Goal: Complete application form: Complete application form

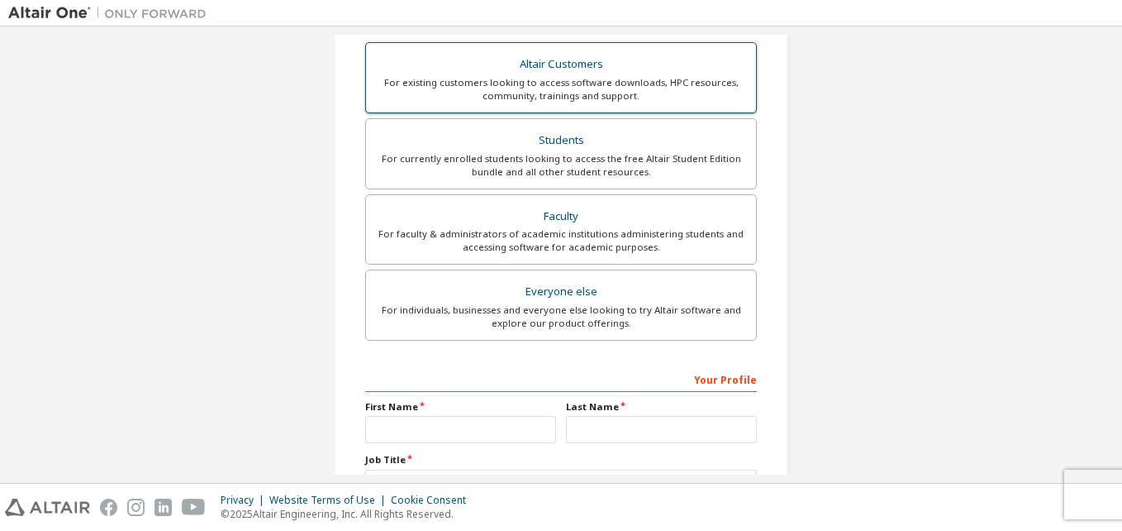
scroll to position [331, 0]
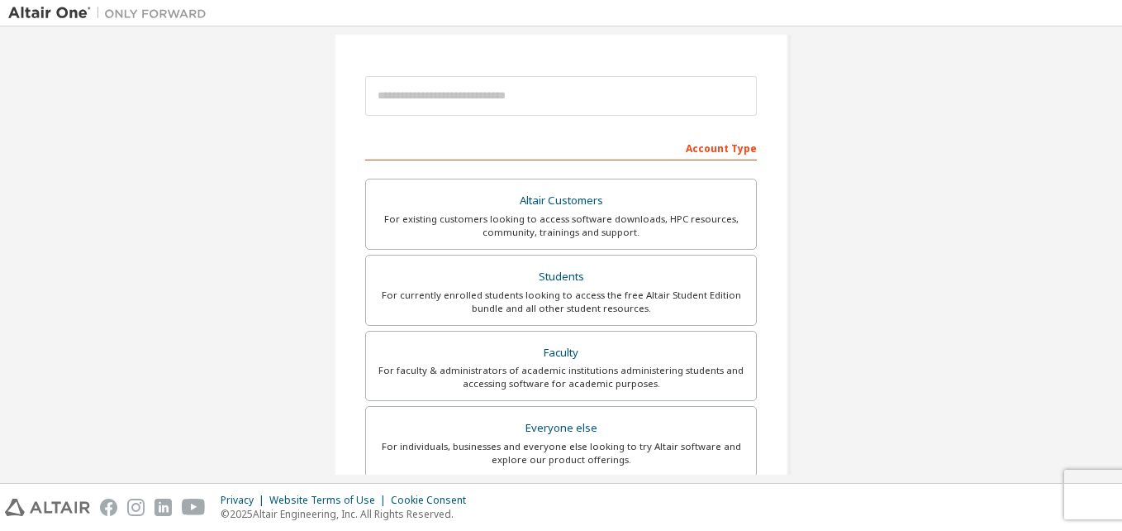
scroll to position [165, 0]
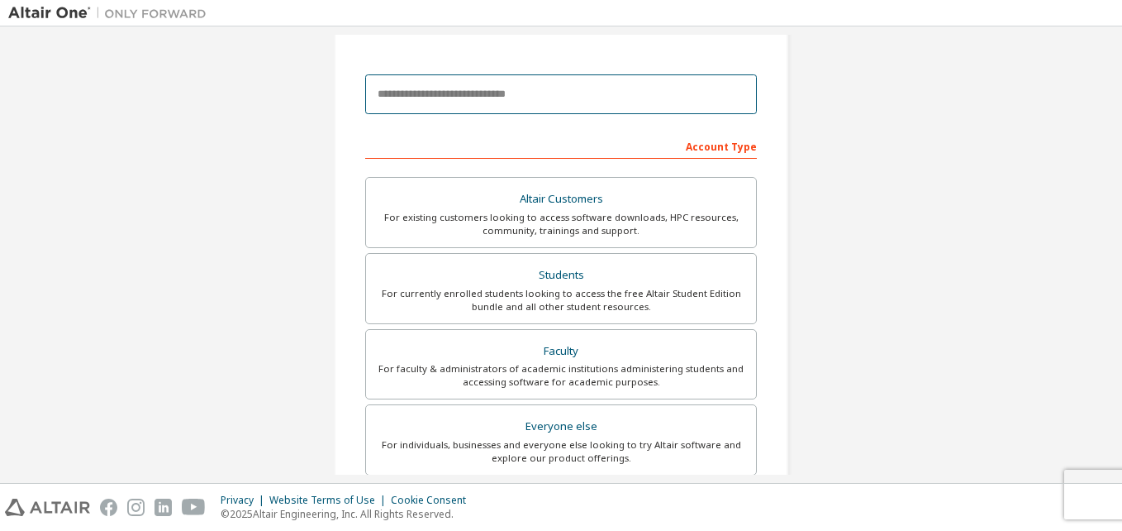
click at [526, 98] on input "email" at bounding box center [561, 94] width 392 height 40
type input "**********"
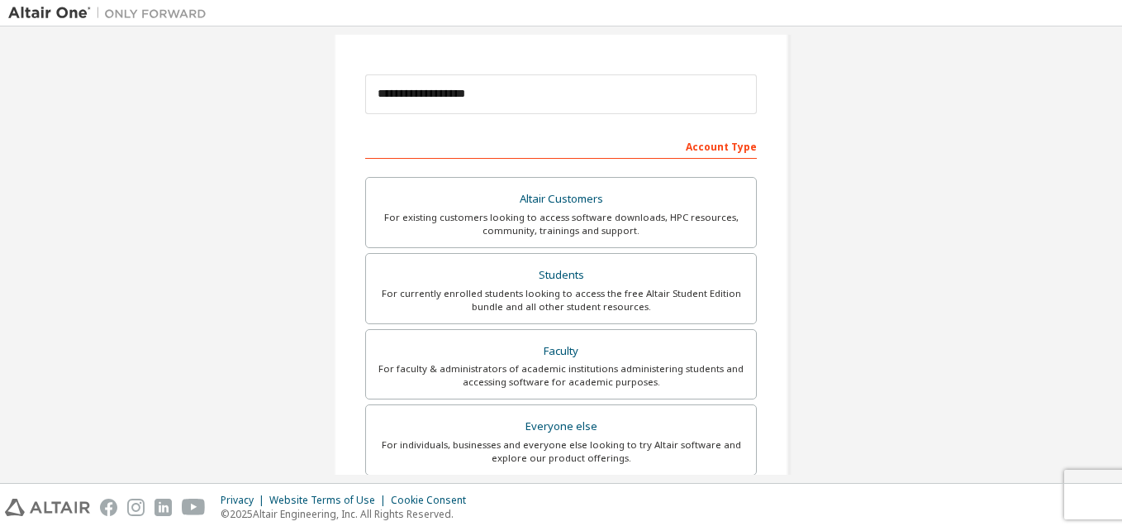
type input "**"
type input "**********"
type input "*******"
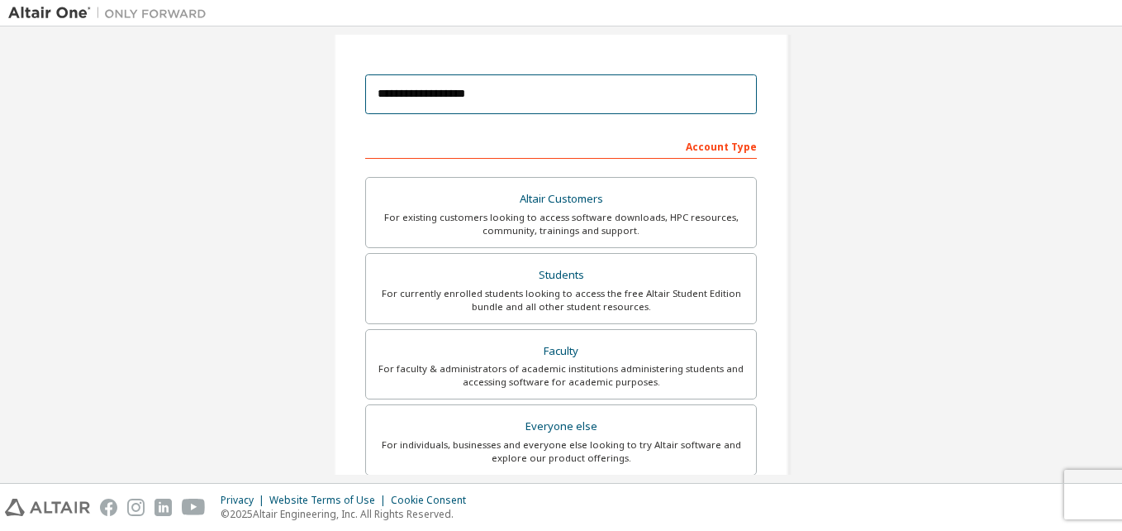
click at [564, 101] on input "**********" at bounding box center [561, 94] width 392 height 40
click at [697, 88] on input "**********" at bounding box center [561, 94] width 392 height 40
drag, startPoint x: 591, startPoint y: 103, endPoint x: 526, endPoint y: 96, distance: 64.9
click at [539, 98] on input "**********" at bounding box center [561, 94] width 392 height 40
drag, startPoint x: 398, startPoint y: 94, endPoint x: 769, endPoint y: 79, distance: 370.5
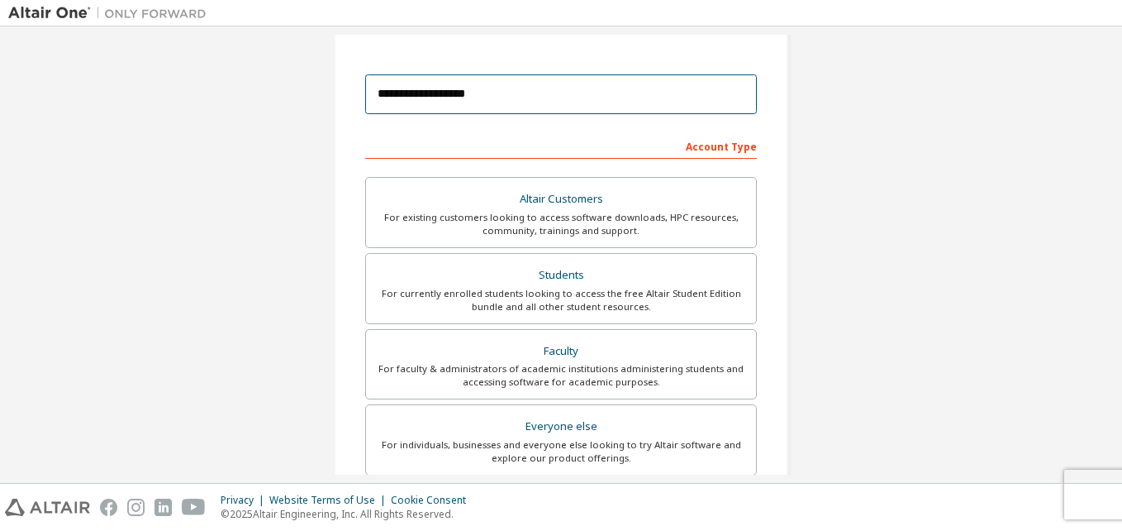
click at [769, 79] on div "**********" at bounding box center [561, 306] width 455 height 835
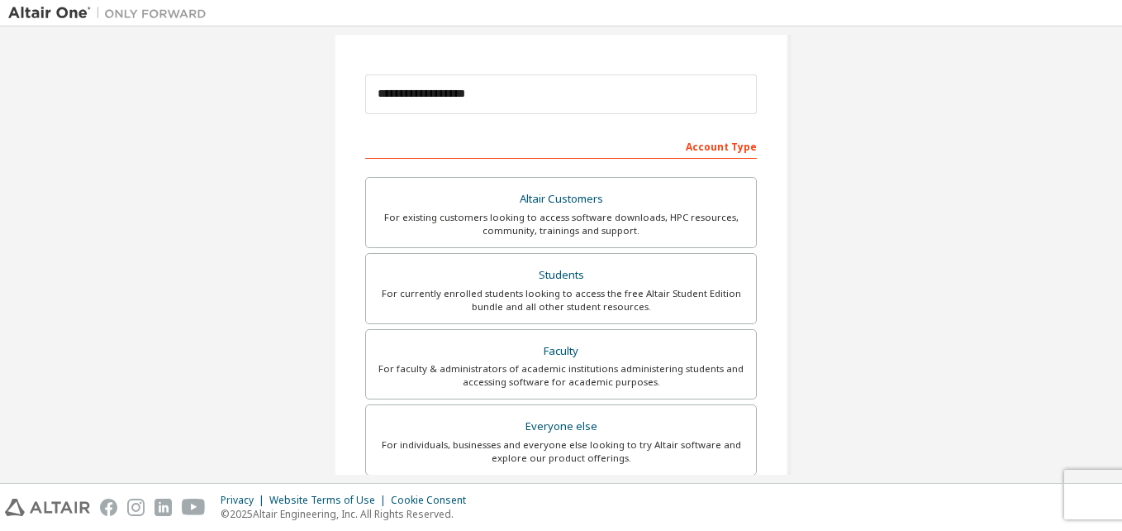
click at [866, 134] on div "**********" at bounding box center [561, 306] width 1106 height 875
click at [411, 112] on form "**********" at bounding box center [561, 390] width 392 height 648
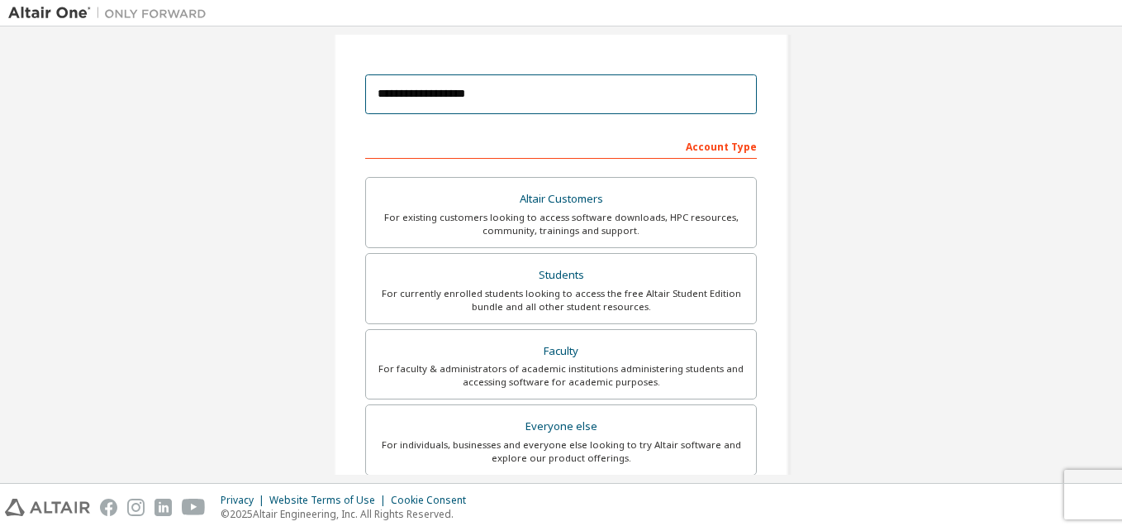
click at [388, 93] on input "**********" at bounding box center [561, 94] width 392 height 40
click at [653, 106] on input "**********" at bounding box center [561, 94] width 392 height 40
drag, startPoint x: 654, startPoint y: 99, endPoint x: 305, endPoint y: 102, distance: 348.7
click at [305, 102] on div "**********" at bounding box center [561, 306] width 1106 height 875
type input "**********"
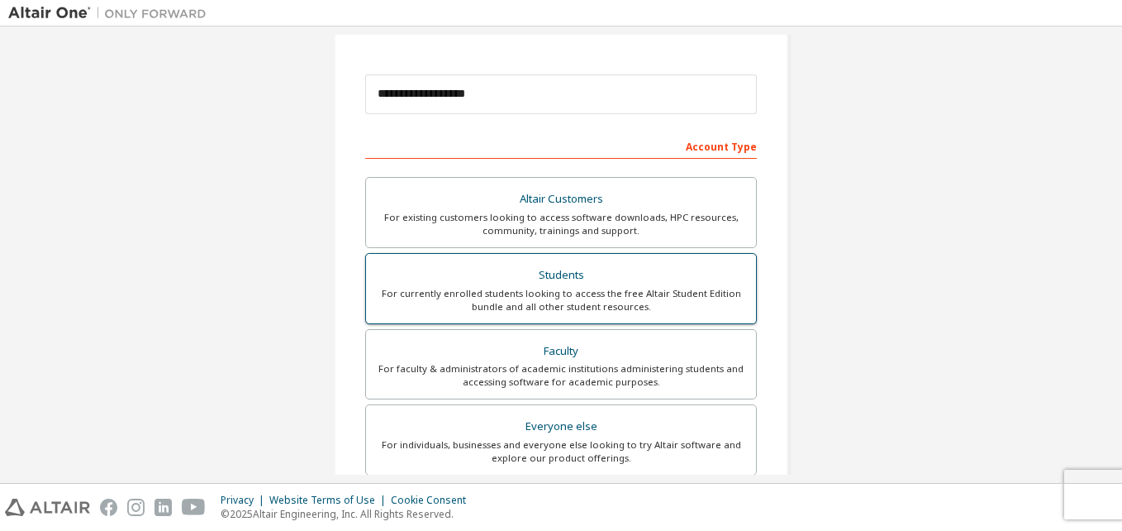
click at [622, 274] on div "Students" at bounding box center [561, 275] width 370 height 23
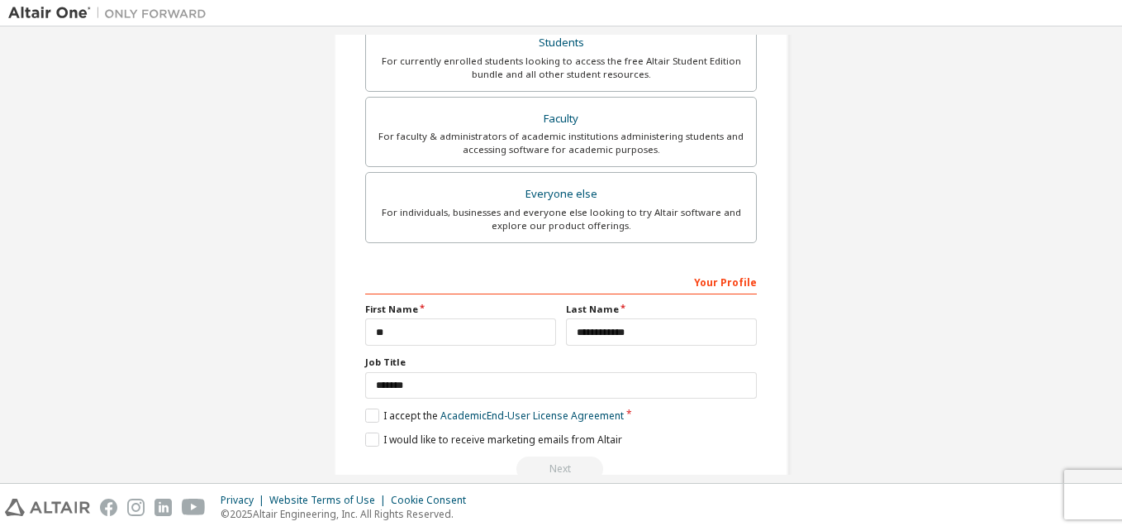
scroll to position [436, 0]
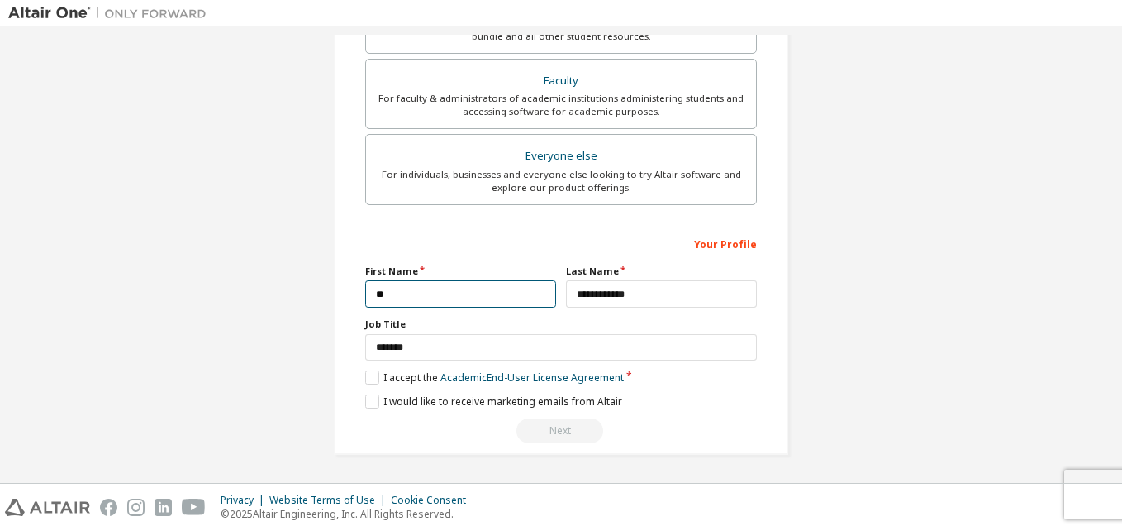
click at [474, 297] on input "**" at bounding box center [460, 293] width 191 height 27
click at [501, 285] on input "**" at bounding box center [460, 293] width 191 height 27
drag, startPoint x: 447, startPoint y: 302, endPoint x: 314, endPoint y: 298, distance: 133.1
click at [314, 298] on div "**********" at bounding box center [561, 36] width 494 height 875
type input "**"
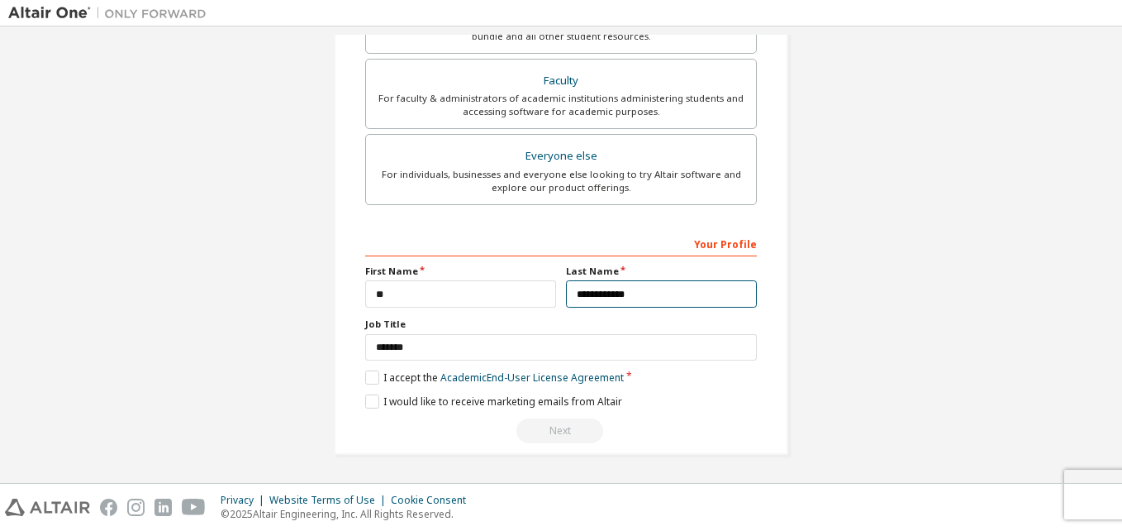
click at [636, 296] on input "**********" at bounding box center [661, 293] width 191 height 27
drag, startPoint x: 627, startPoint y: 290, endPoint x: 467, endPoint y: 292, distance: 160.3
click at [467, 292] on div "**********" at bounding box center [561, 285] width 402 height 43
type input "*"
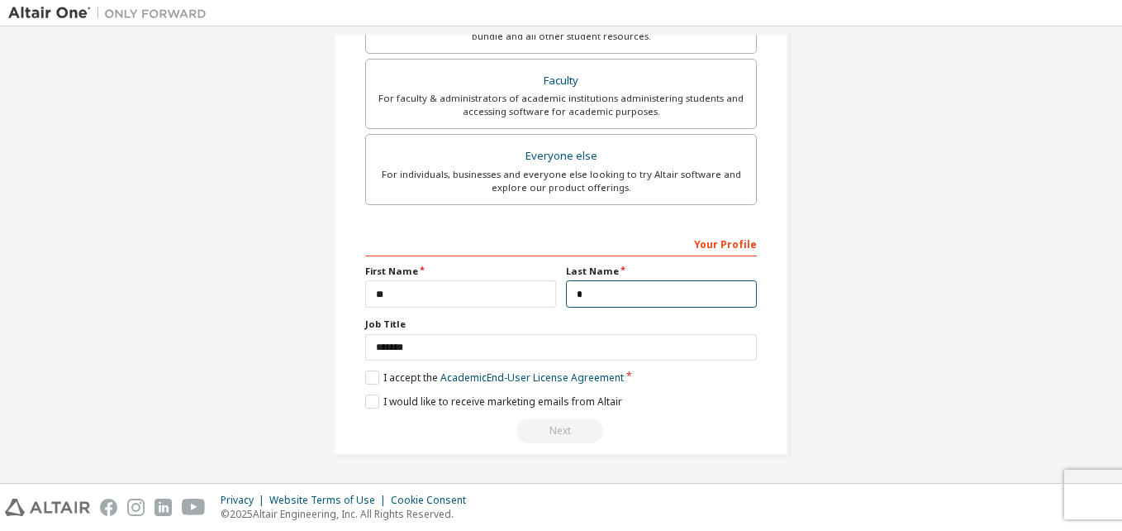
click at [598, 302] on input "*" at bounding box center [661, 293] width 191 height 27
type input "**********"
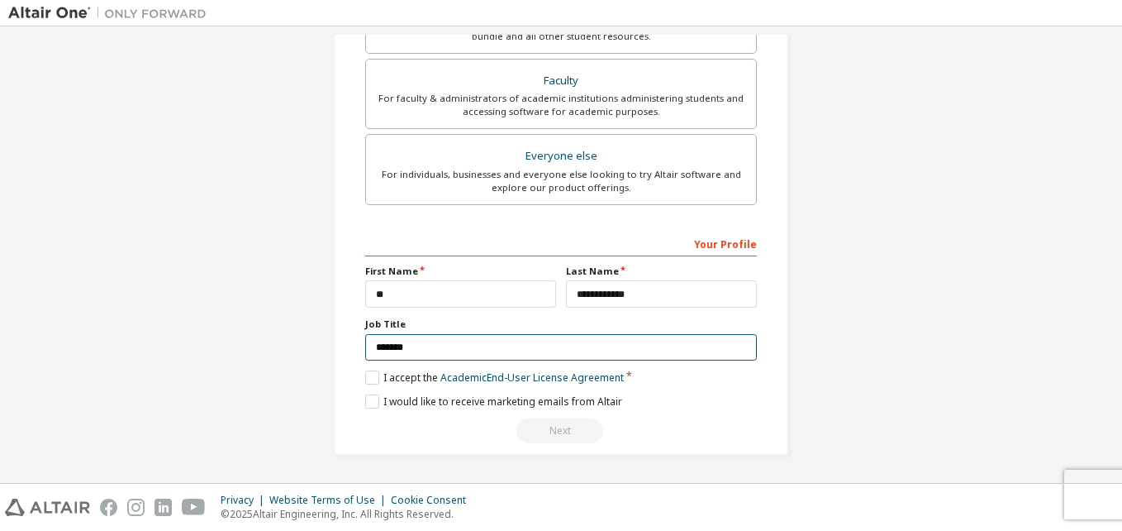
click at [399, 352] on input "*******" at bounding box center [561, 347] width 392 height 27
drag, startPoint x: 410, startPoint y: 352, endPoint x: 307, endPoint y: 367, distance: 104.4
click at [307, 367] on div "**********" at bounding box center [561, 36] width 1106 height 875
type input "*******"
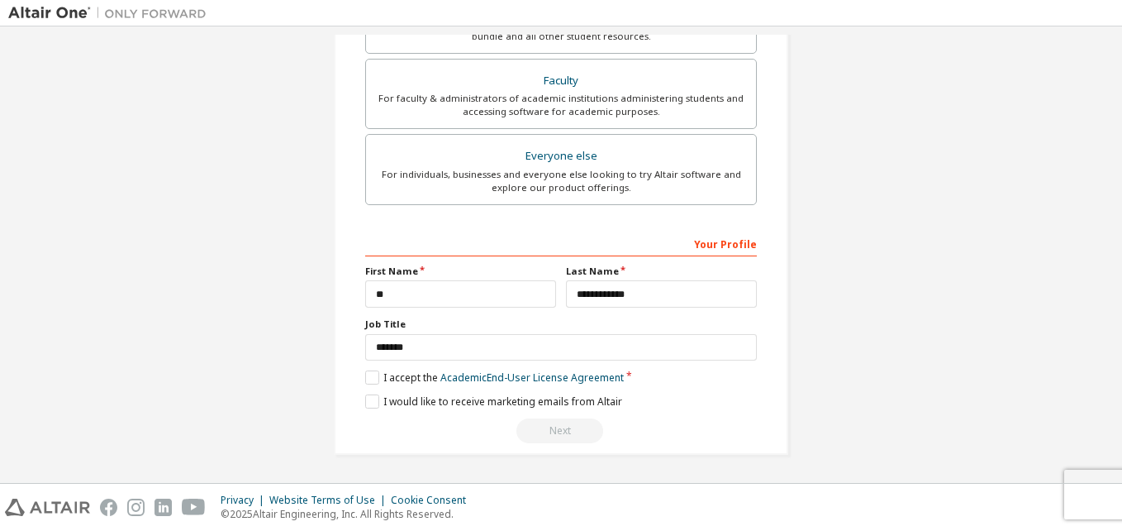
click at [883, 369] on div "**********" at bounding box center [561, 36] width 1106 height 875
click at [369, 373] on label "I accept the Academic End-User License Agreement" at bounding box center [494, 377] width 259 height 14
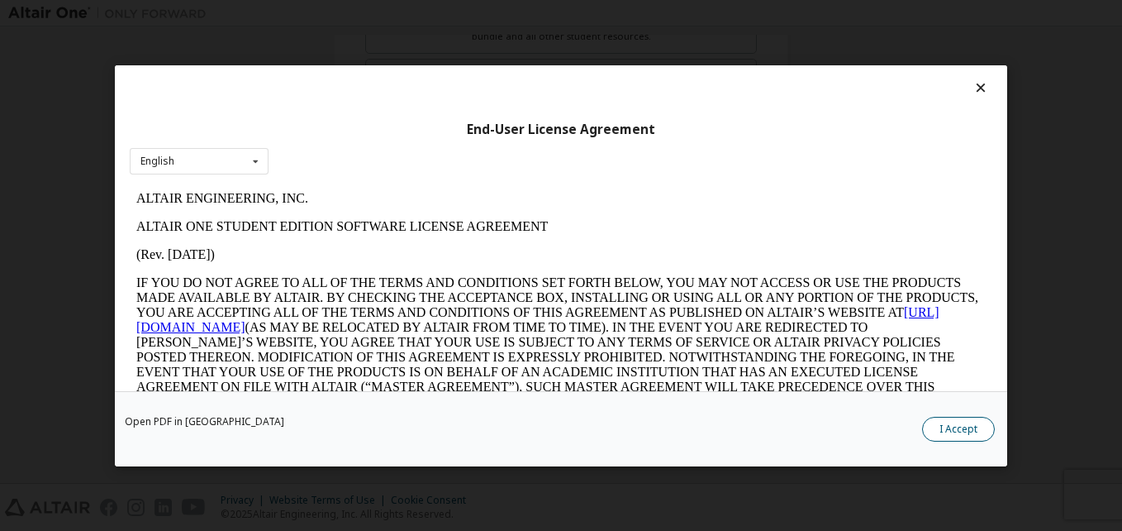
scroll to position [0, 0]
click at [958, 433] on button "I Accept" at bounding box center [958, 428] width 73 height 25
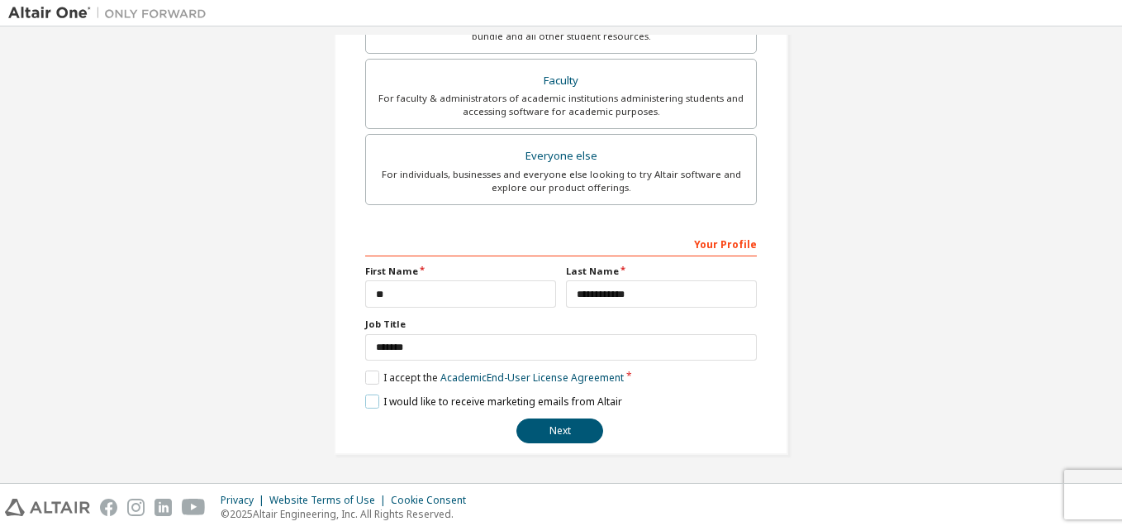
click at [372, 400] on label "I would like to receive marketing emails from Altair" at bounding box center [493, 401] width 257 height 14
click at [573, 428] on button "Next" at bounding box center [559, 430] width 87 height 25
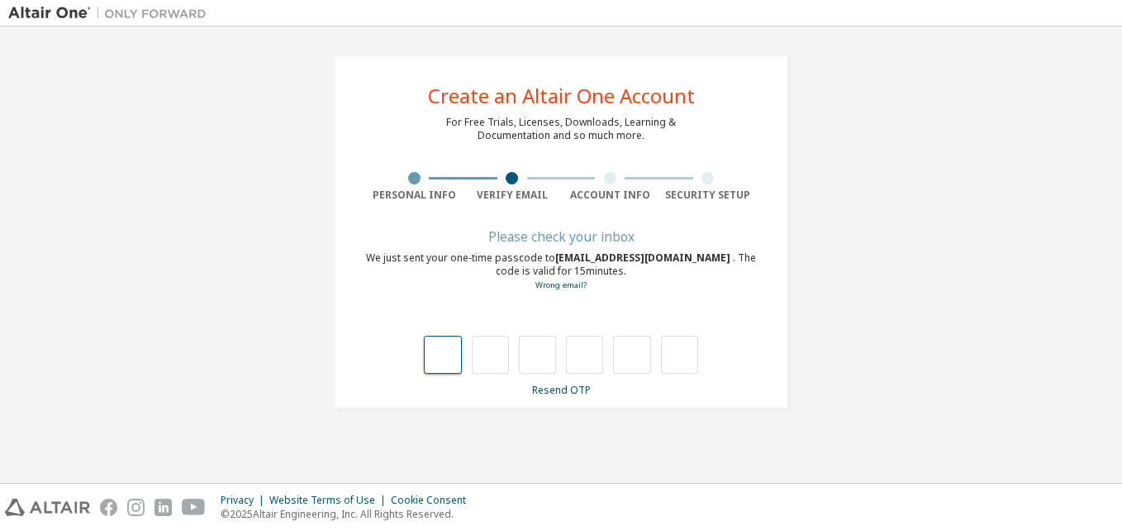
type input "*"
drag, startPoint x: 484, startPoint y: 350, endPoint x: 531, endPoint y: 356, distance: 47.6
click at [531, 356] on div "* *" at bounding box center [561, 355] width 274 height 38
click at [489, 364] on input "text" at bounding box center [490, 355] width 37 height 38
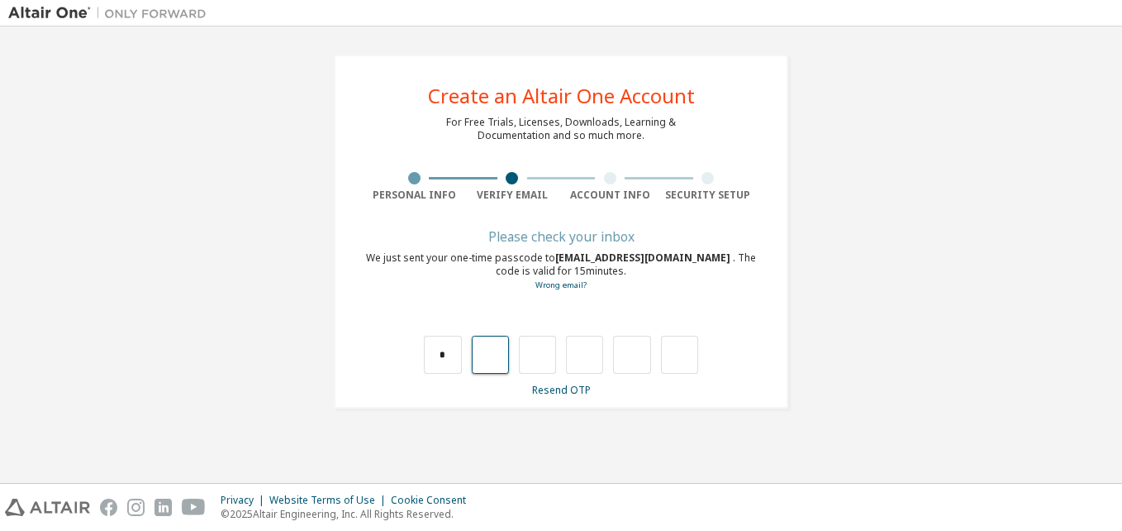
type input "*"
drag, startPoint x: 535, startPoint y: 356, endPoint x: 546, endPoint y: 350, distance: 12.9
click at [546, 350] on input "*" at bounding box center [537, 355] width 37 height 38
click at [541, 363] on input "text" at bounding box center [537, 355] width 37 height 38
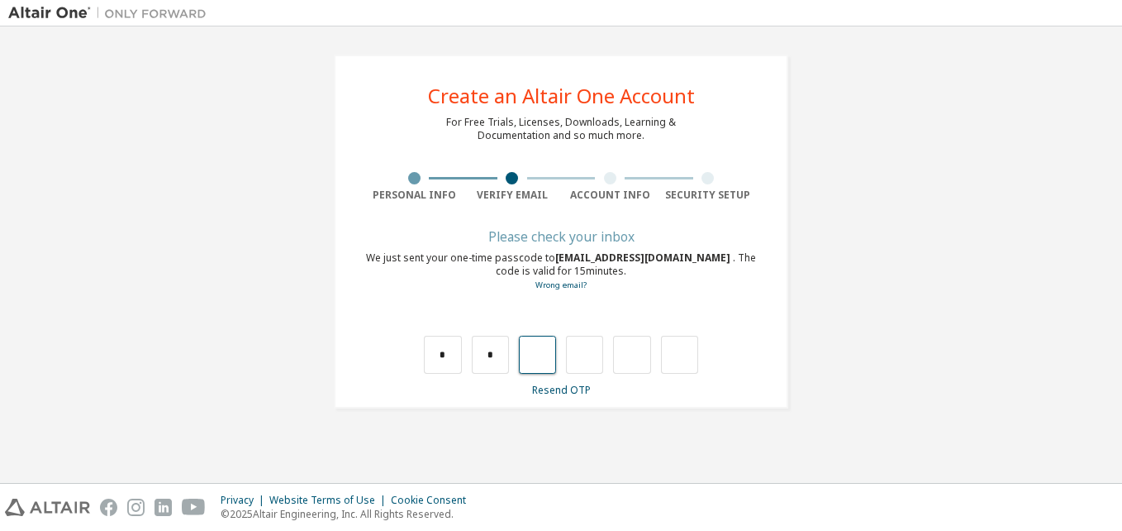
type input "*"
drag, startPoint x: 577, startPoint y: 347, endPoint x: 598, endPoint y: 350, distance: 21.6
click at [598, 350] on input "*" at bounding box center [584, 355] width 37 height 38
type input "*"
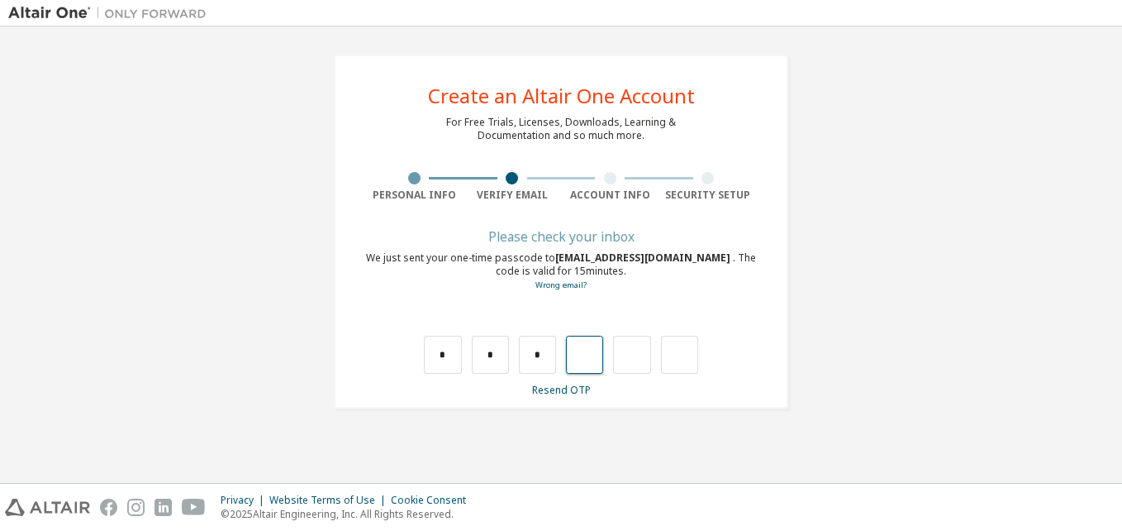
type input "*"
drag, startPoint x: 625, startPoint y: 355, endPoint x: 641, endPoint y: 353, distance: 16.6
click at [641, 353] on input "*" at bounding box center [631, 355] width 37 height 38
drag, startPoint x: 527, startPoint y: 351, endPoint x: 540, endPoint y: 346, distance: 13.4
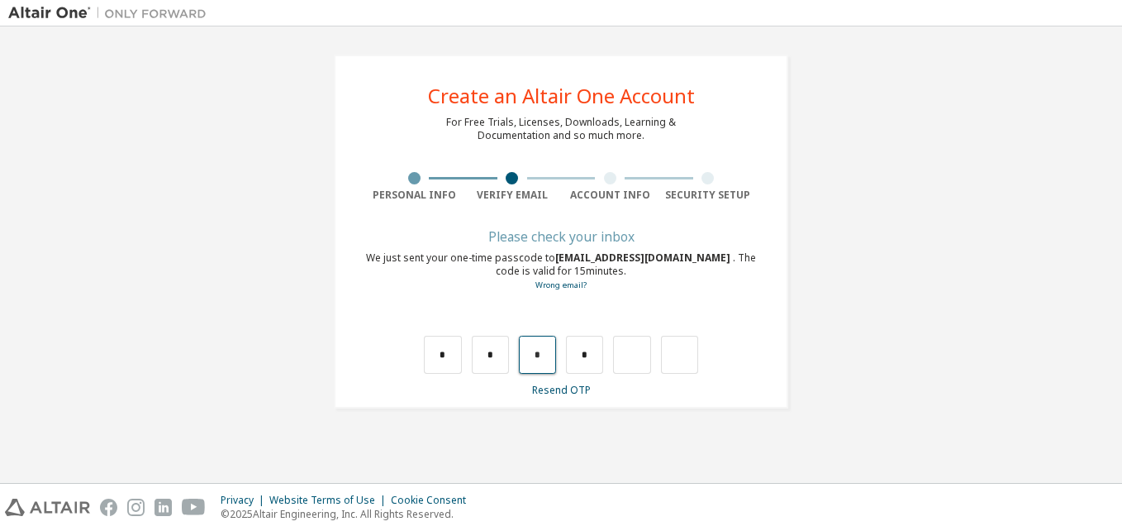
click at [540, 346] on input "*" at bounding box center [537, 355] width 37 height 38
type input "*"
click at [588, 350] on input "*" at bounding box center [584, 355] width 37 height 38
type input "*"
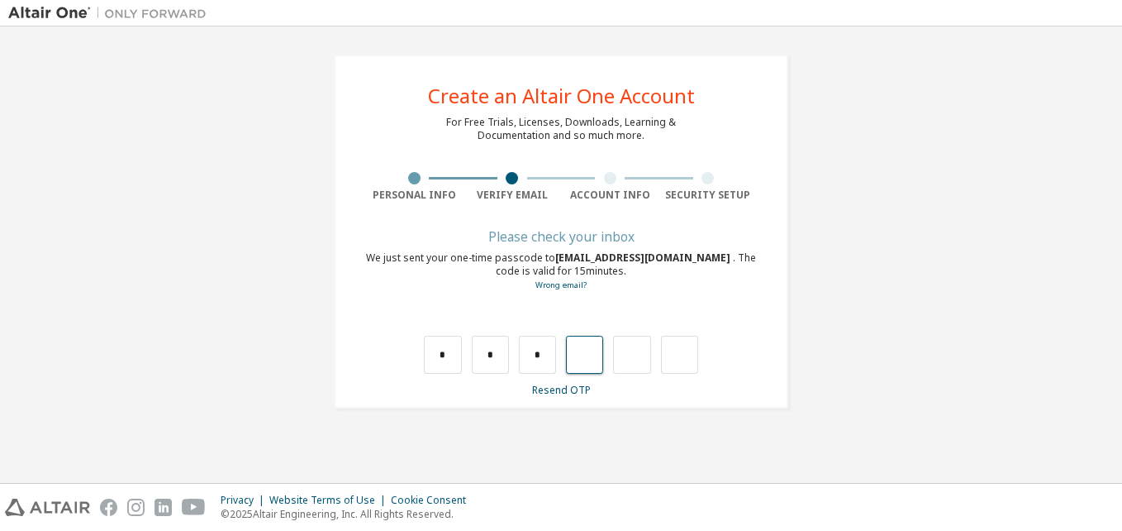
type input "*"
drag, startPoint x: 621, startPoint y: 352, endPoint x: 644, endPoint y: 348, distance: 22.7
click at [644, 348] on input "*" at bounding box center [631, 355] width 37 height 38
type input "*"
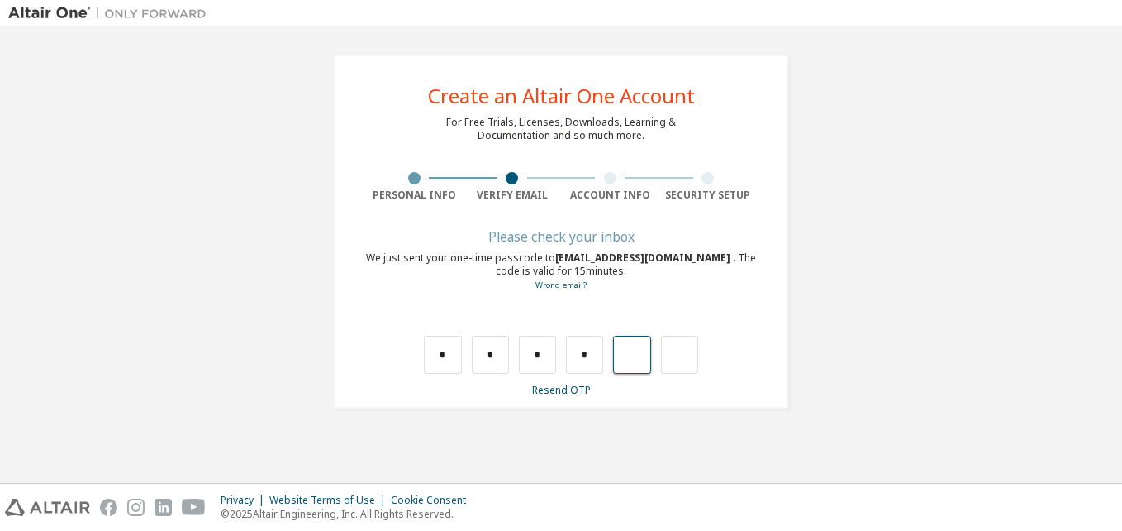
type input "*"
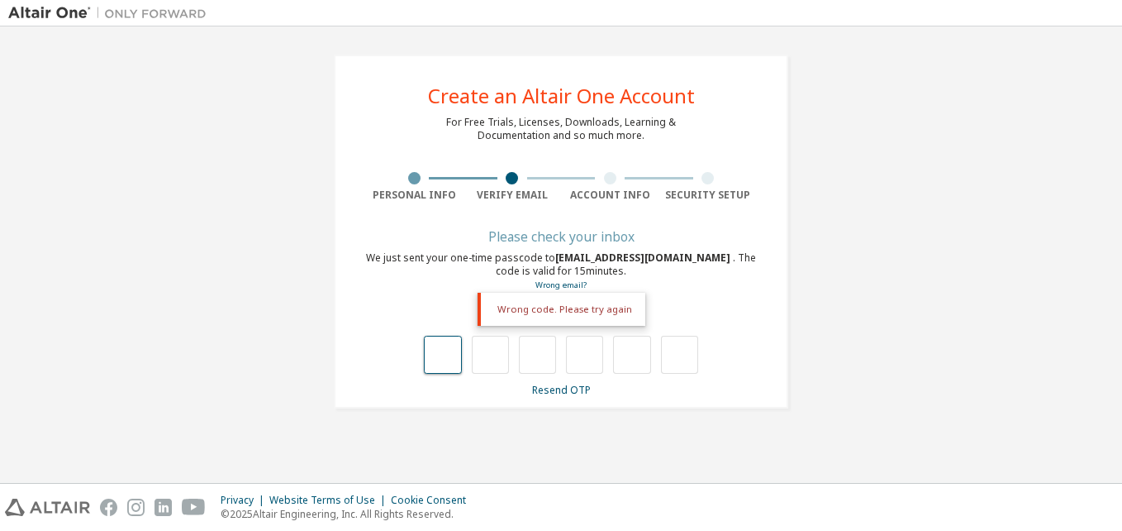
click at [445, 360] on input "text" at bounding box center [442, 355] width 37 height 38
drag, startPoint x: 482, startPoint y: 353, endPoint x: 493, endPoint y: 355, distance: 10.9
click at [488, 355] on div at bounding box center [561, 355] width 274 height 38
click at [494, 355] on input "text" at bounding box center [490, 355] width 37 height 38
click at [450, 357] on input "text" at bounding box center [442, 355] width 37 height 38
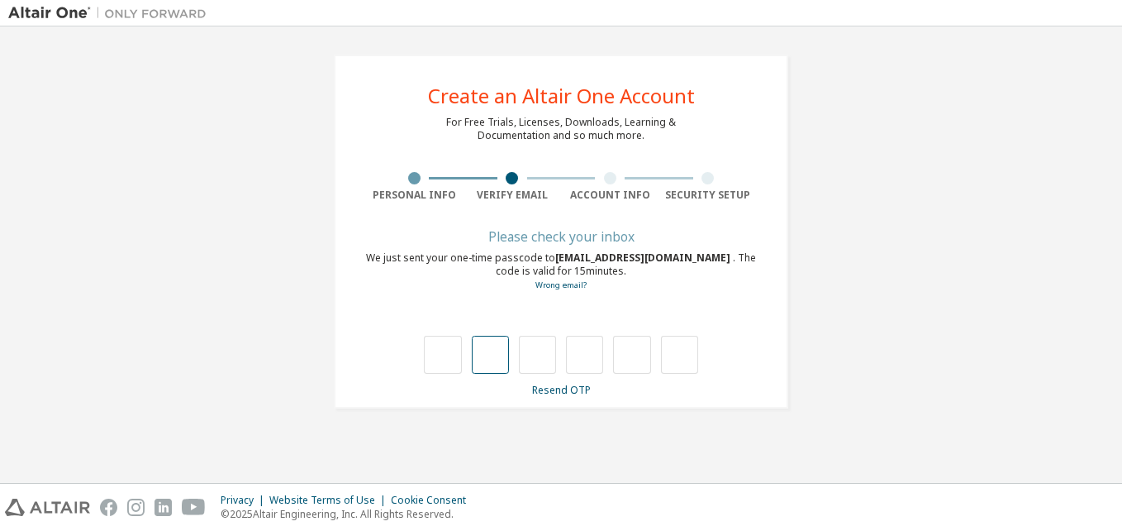
drag, startPoint x: 516, startPoint y: 359, endPoint x: 501, endPoint y: 361, distance: 15.8
click at [512, 359] on div at bounding box center [561, 355] width 274 height 38
click at [494, 361] on input "text" at bounding box center [490, 355] width 37 height 38
type input "*"
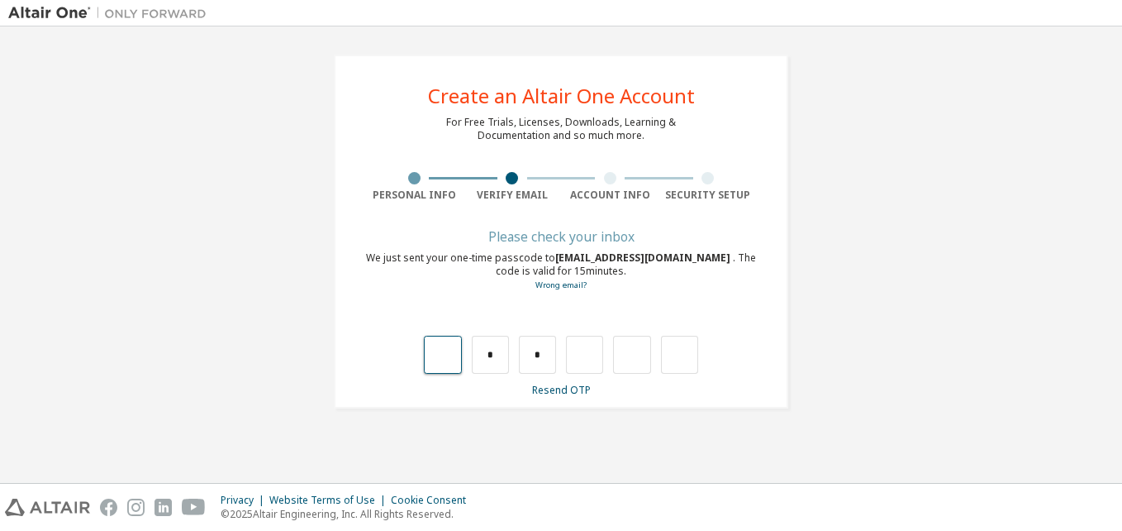
click at [448, 360] on input "text" at bounding box center [442, 355] width 37 height 38
type input "*"
click at [455, 355] on input "*" at bounding box center [442, 355] width 37 height 38
drag, startPoint x: 480, startPoint y: 357, endPoint x: 511, endPoint y: 351, distance: 31.1
click at [511, 351] on div "* * *" at bounding box center [561, 355] width 274 height 38
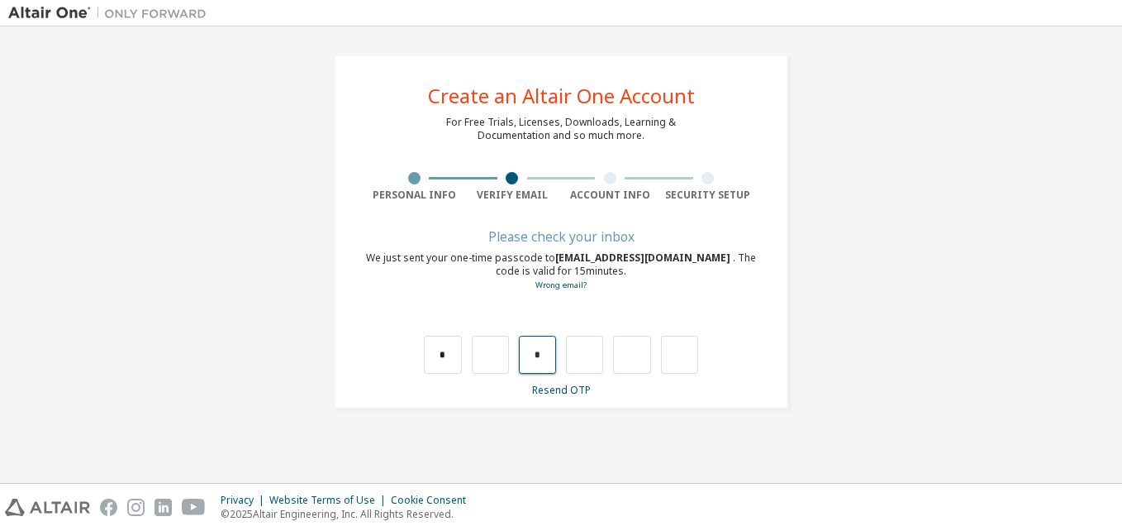
drag, startPoint x: 535, startPoint y: 356, endPoint x: 548, endPoint y: 350, distance: 14.4
click at [548, 350] on input "*" at bounding box center [537, 355] width 37 height 38
click at [454, 355] on input "*" at bounding box center [442, 355] width 37 height 38
type input "*"
drag, startPoint x: 478, startPoint y: 355, endPoint x: 502, endPoint y: 350, distance: 24.7
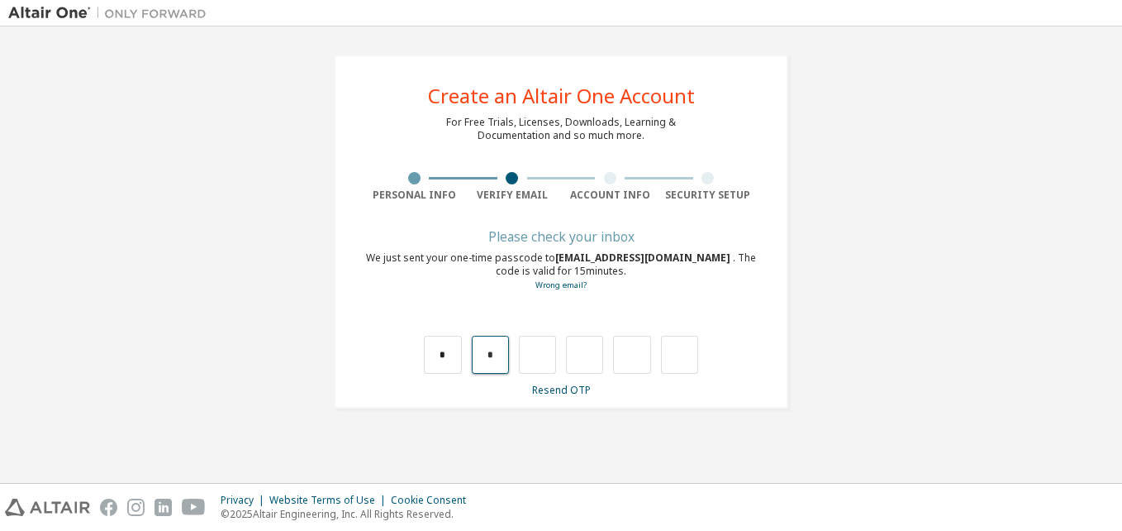
click at [502, 350] on input "*" at bounding box center [490, 355] width 37 height 38
type input "*"
drag, startPoint x: 489, startPoint y: 354, endPoint x: 503, endPoint y: 354, distance: 14.0
click at [503, 354] on input "*" at bounding box center [490, 355] width 37 height 38
click at [497, 357] on input "text" at bounding box center [490, 355] width 37 height 38
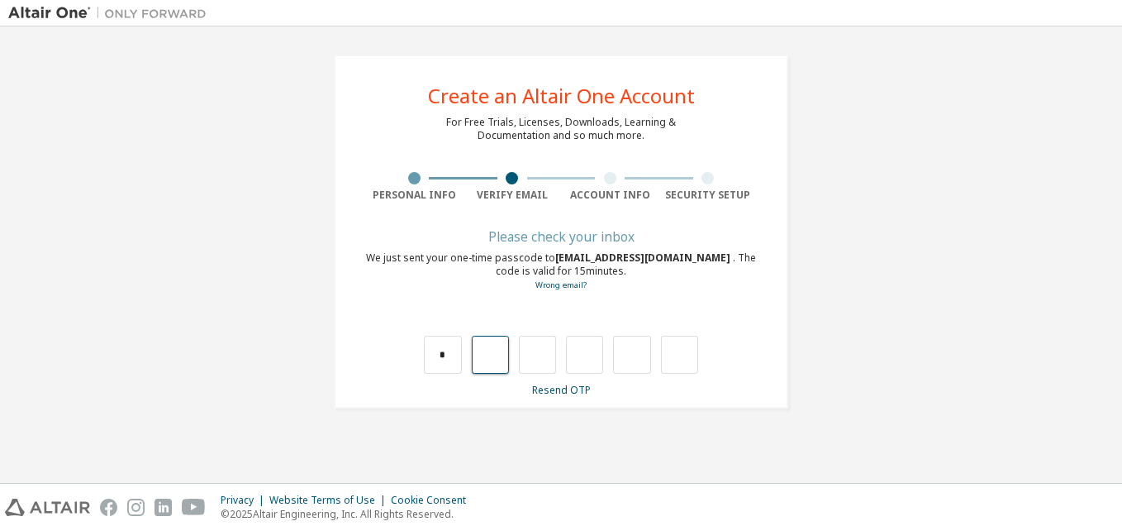
type input "*"
click at [590, 357] on input "text" at bounding box center [584, 355] width 37 height 38
click at [550, 357] on input "*" at bounding box center [537, 355] width 37 height 38
type input "*"
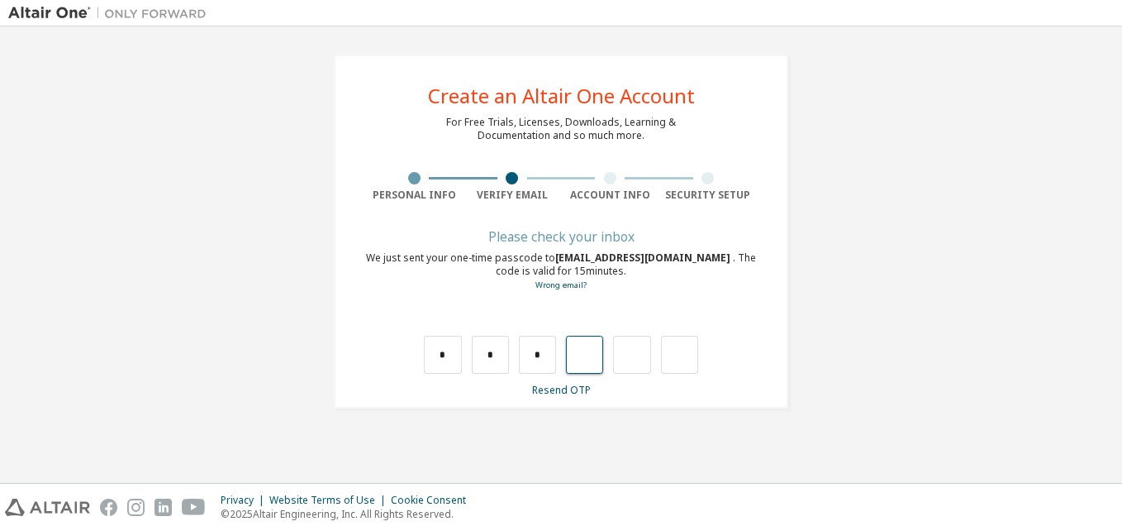
type input "*"
drag, startPoint x: 621, startPoint y: 356, endPoint x: 649, endPoint y: 356, distance: 27.3
click at [643, 355] on input "*" at bounding box center [631, 355] width 37 height 38
type input "*"
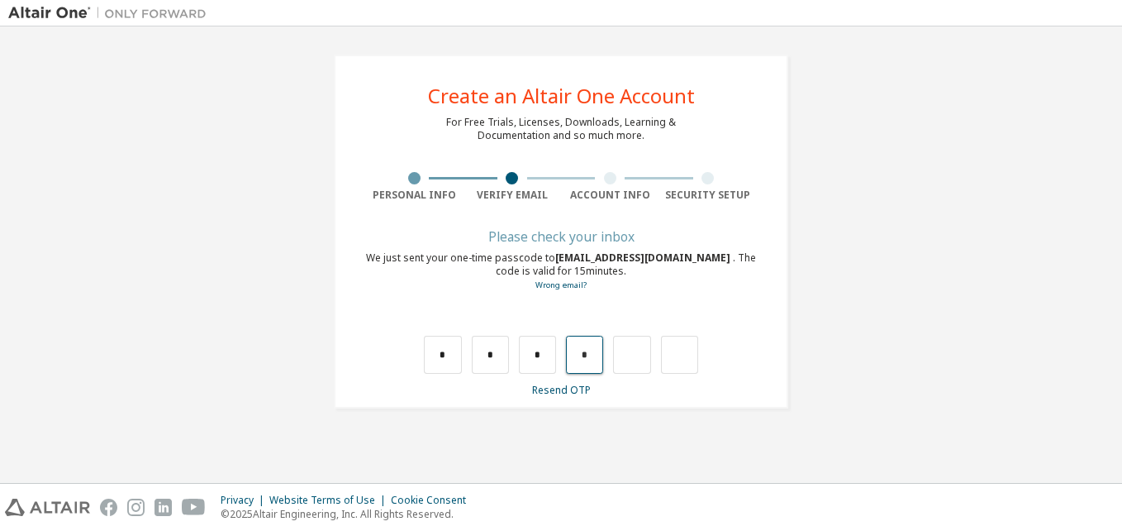
click at [586, 355] on input "*" at bounding box center [584, 355] width 37 height 38
type input "*"
drag, startPoint x: 597, startPoint y: 356, endPoint x: 571, endPoint y: 360, distance: 25.9
click at [571, 360] on input "*" at bounding box center [584, 355] width 37 height 38
click at [593, 362] on input "text" at bounding box center [584, 355] width 37 height 38
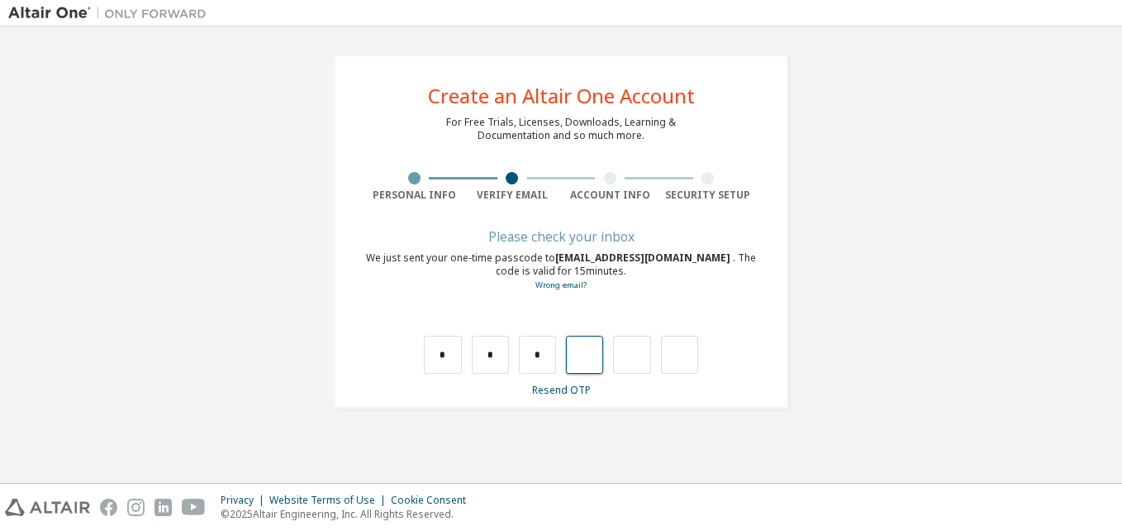
type input "*"
drag, startPoint x: 615, startPoint y: 352, endPoint x: 654, endPoint y: 350, distance: 39.7
click at [654, 350] on div "* * * * *" at bounding box center [561, 355] width 274 height 38
type input "*"
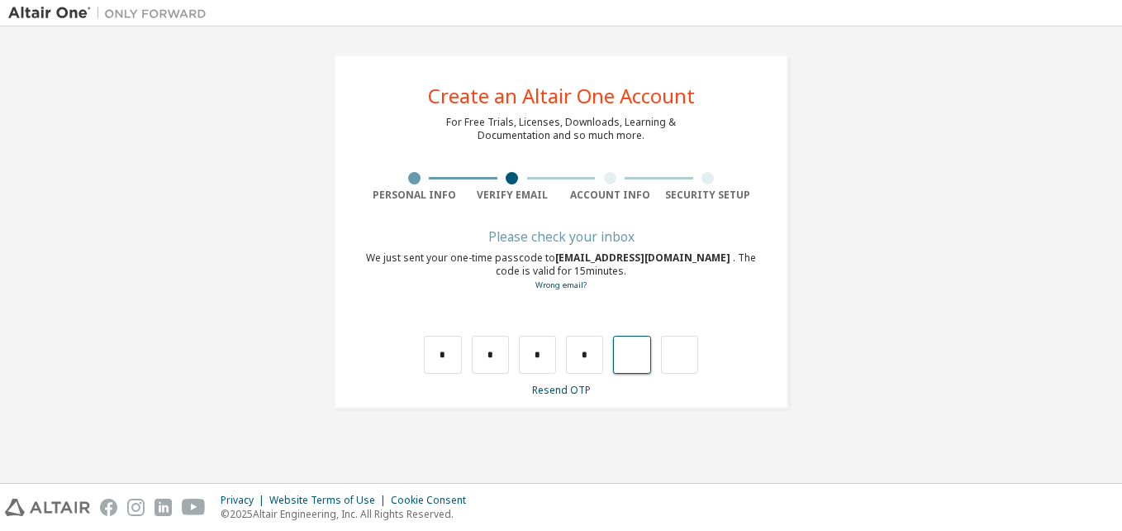
type input "*"
click at [602, 323] on div "Wrong code. Please try again" at bounding box center [562, 309] width 168 height 33
click at [593, 401] on div "**********" at bounding box center [561, 232] width 455 height 354
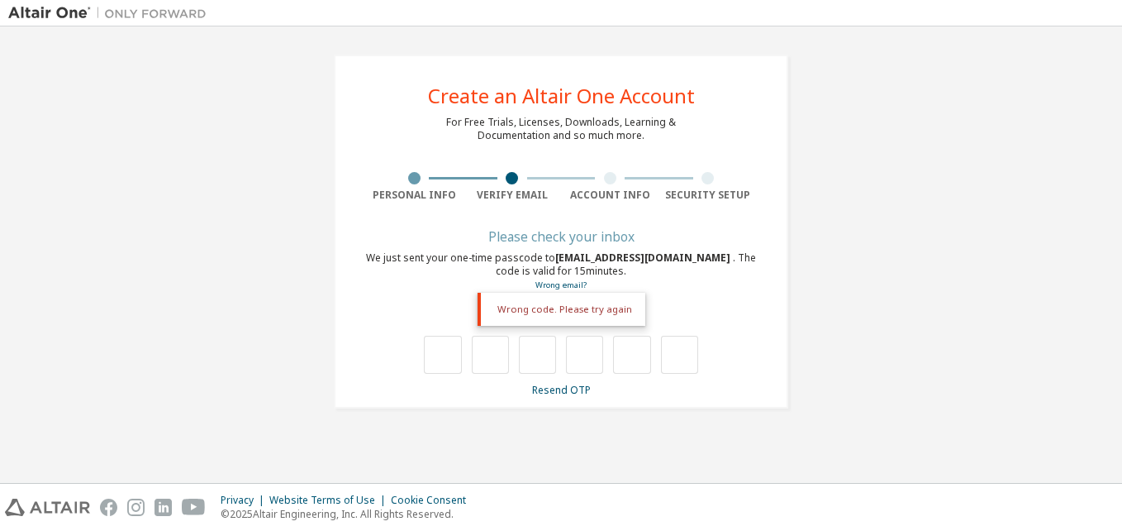
drag, startPoint x: 593, startPoint y: 401, endPoint x: 660, endPoint y: 417, distance: 69.7
click at [616, 401] on div "**********" at bounding box center [561, 232] width 455 height 354
drag, startPoint x: 654, startPoint y: 426, endPoint x: 644, endPoint y: 426, distance: 9.9
click at [652, 425] on div "**********" at bounding box center [561, 231] width 494 height 393
click at [568, 410] on div "**********" at bounding box center [561, 231] width 494 height 393
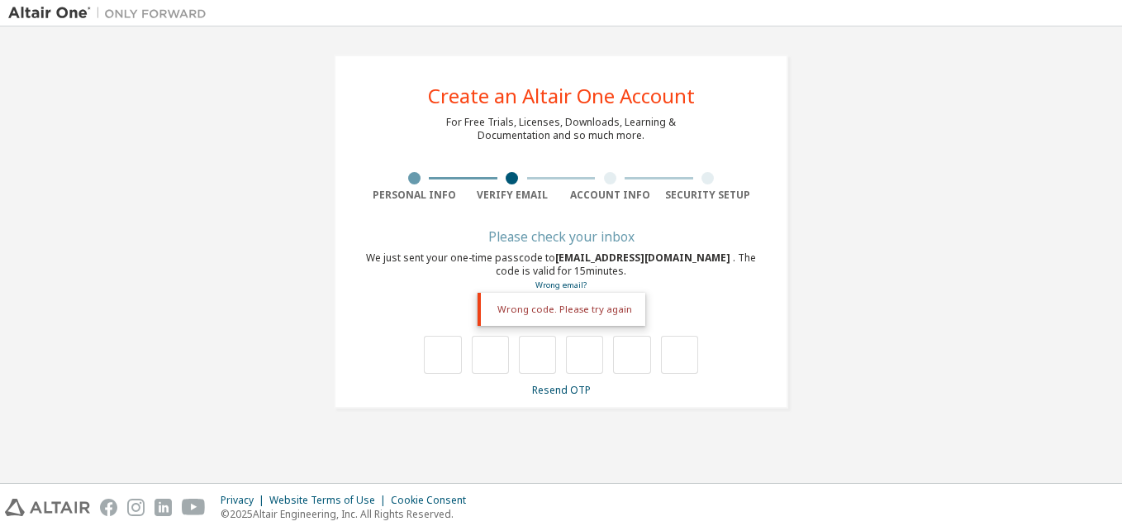
drag, startPoint x: 567, startPoint y: 410, endPoint x: 445, endPoint y: 390, distance: 123.1
click at [458, 397] on div "**********" at bounding box center [561, 232] width 455 height 354
click at [430, 372] on div "Please check your inbox We just sent your one-time passcode to [EMAIL_ADDRESS][…" at bounding box center [561, 313] width 392 height 165
click at [552, 391] on link "Resend OTP" at bounding box center [561, 390] width 59 height 14
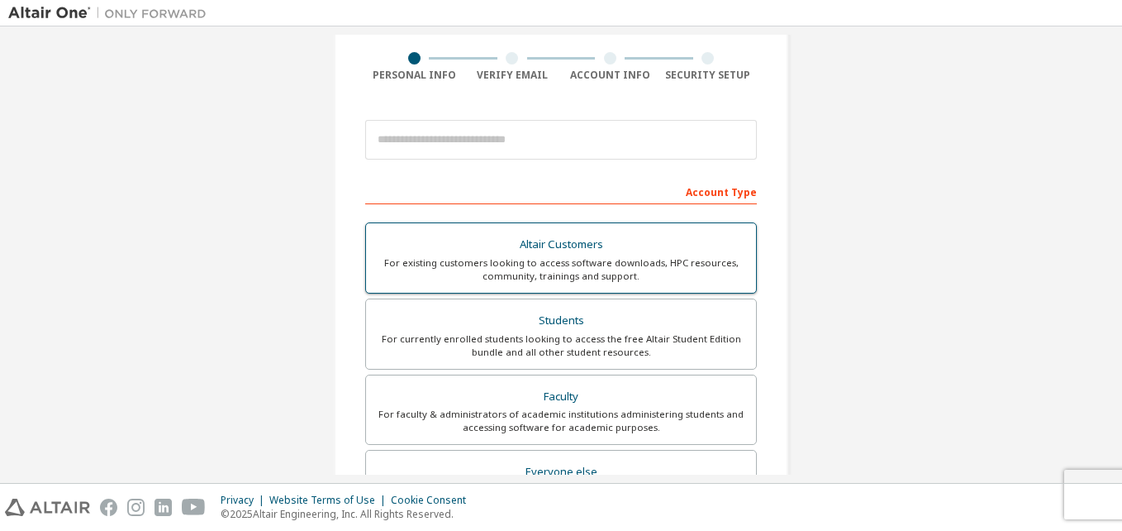
scroll to position [83, 0]
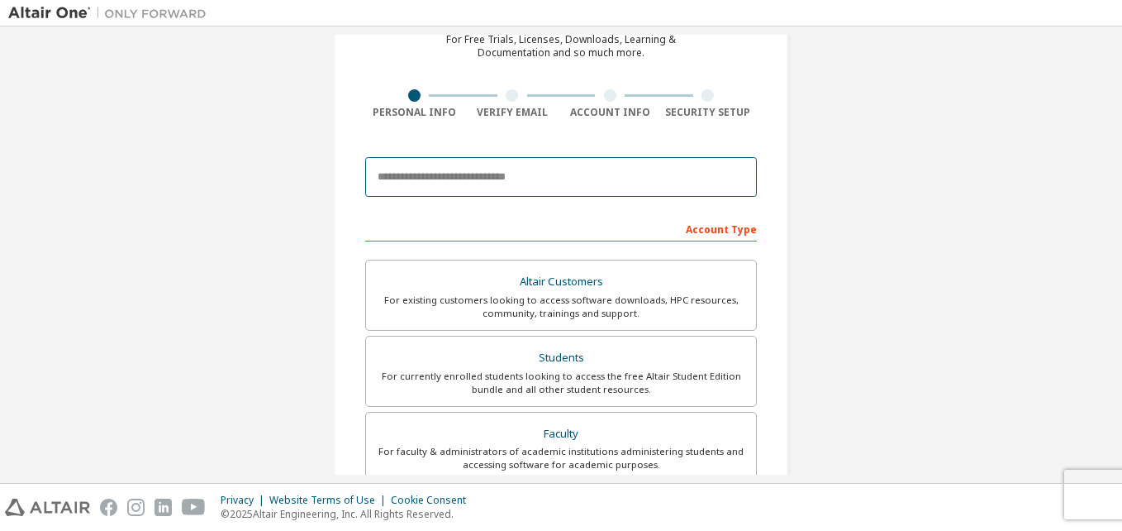
click at [474, 169] on input "email" at bounding box center [561, 177] width 392 height 40
type input "**********"
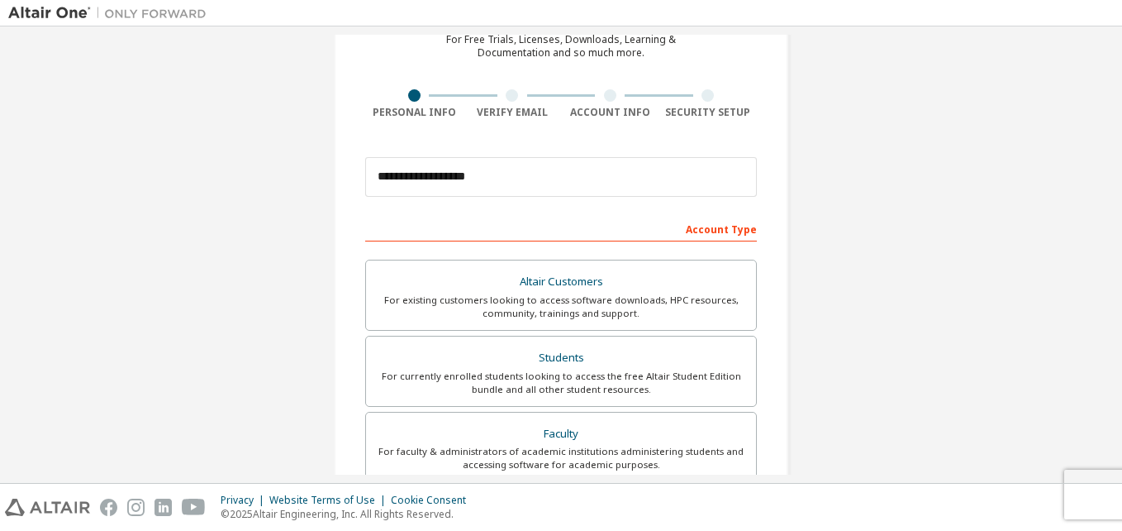
type input "**"
type input "**********"
type input "*******"
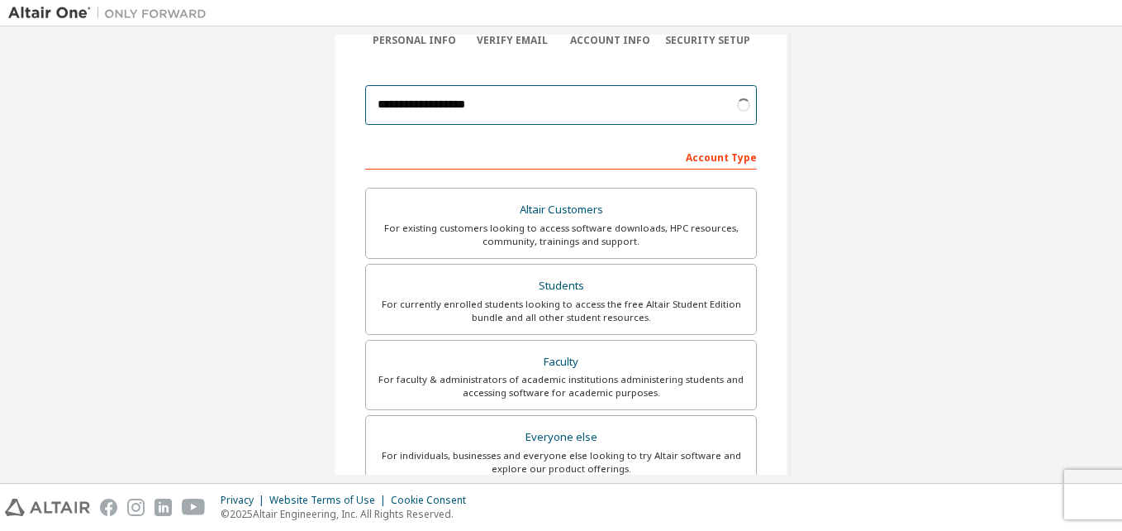
scroll to position [331, 0]
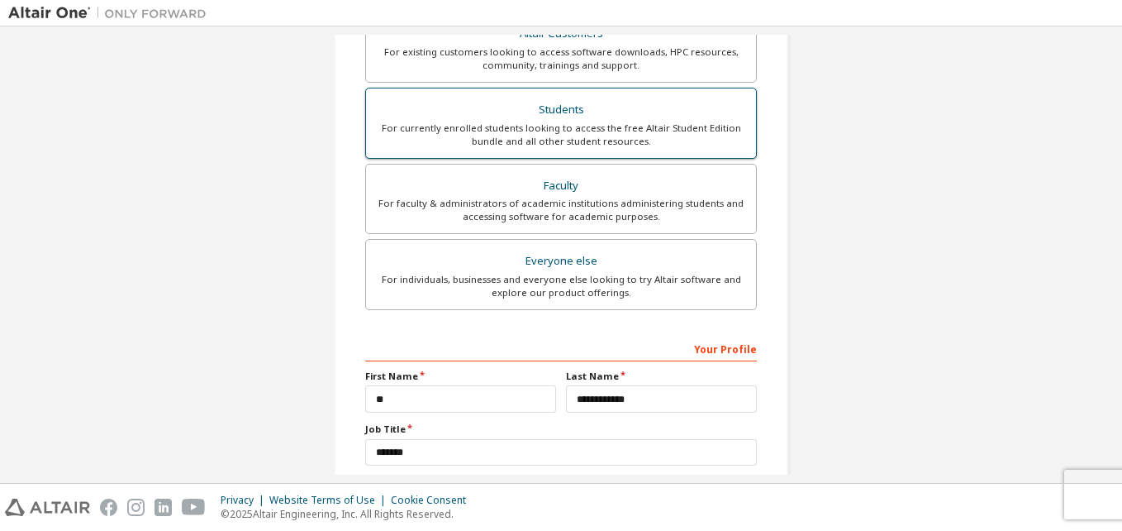
click at [651, 136] on div "For currently enrolled students looking to access the free Altair Student Editi…" at bounding box center [561, 134] width 370 height 26
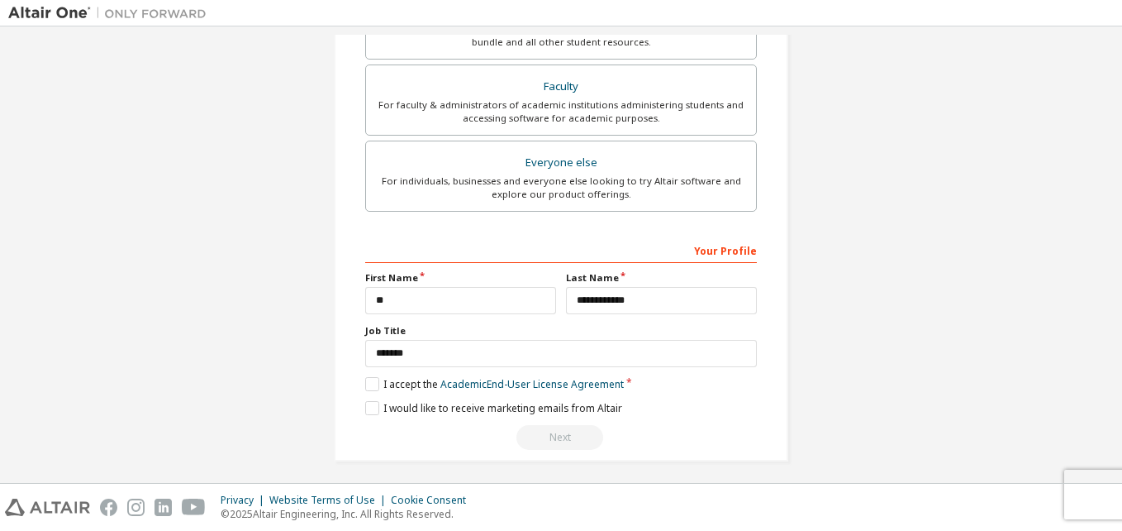
scroll to position [478, 0]
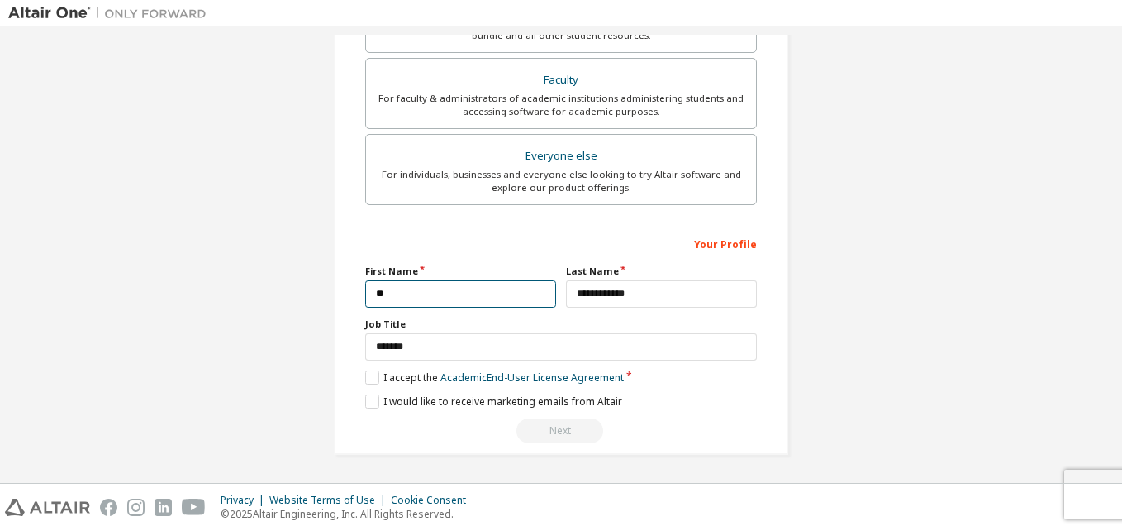
click at [479, 293] on input "**" at bounding box center [460, 293] width 191 height 27
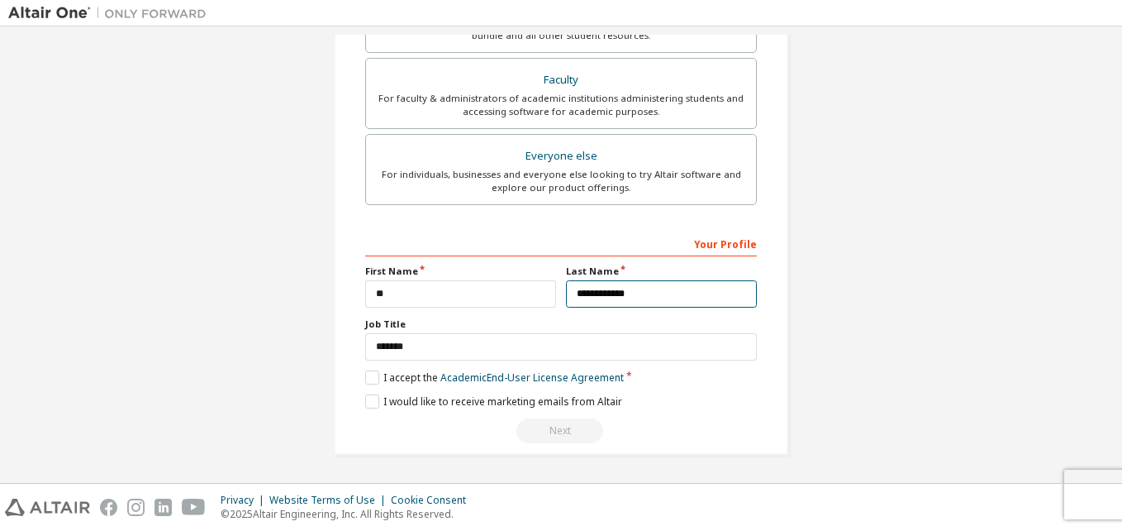
click at [614, 288] on input "**********" at bounding box center [661, 293] width 191 height 27
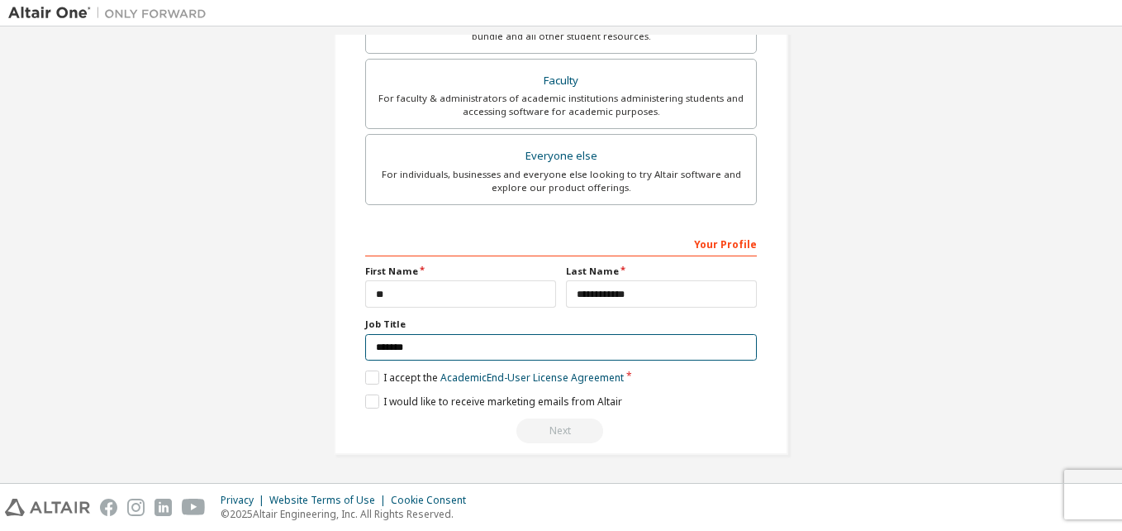
click at [581, 350] on input "*******" at bounding box center [561, 347] width 392 height 27
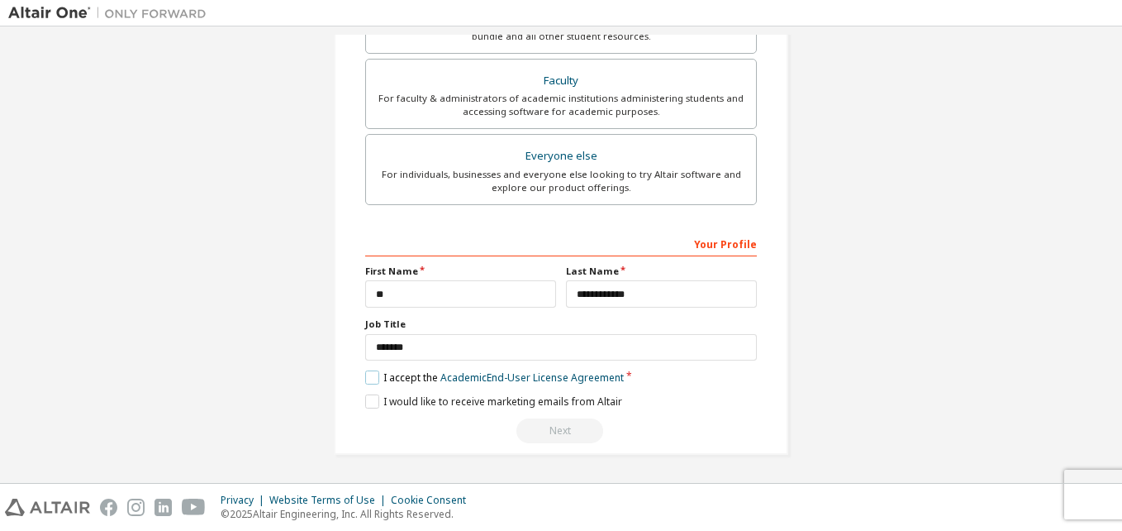
click at [414, 378] on label "I accept the Academic End-User License Agreement" at bounding box center [494, 377] width 259 height 14
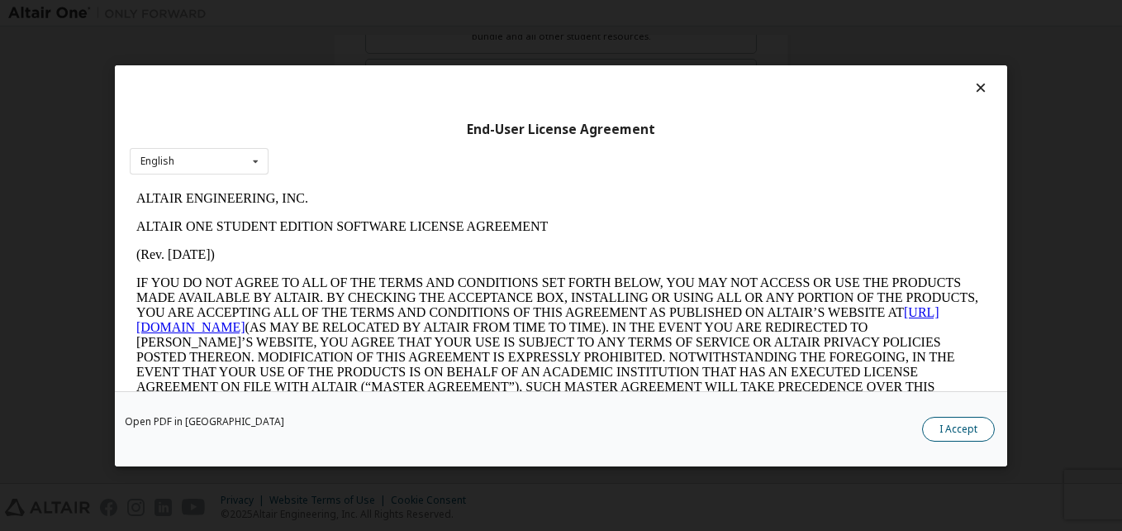
scroll to position [0, 0]
drag, startPoint x: 959, startPoint y: 434, endPoint x: 910, endPoint y: 436, distance: 48.8
click at [953, 435] on button "I Accept" at bounding box center [958, 428] width 73 height 25
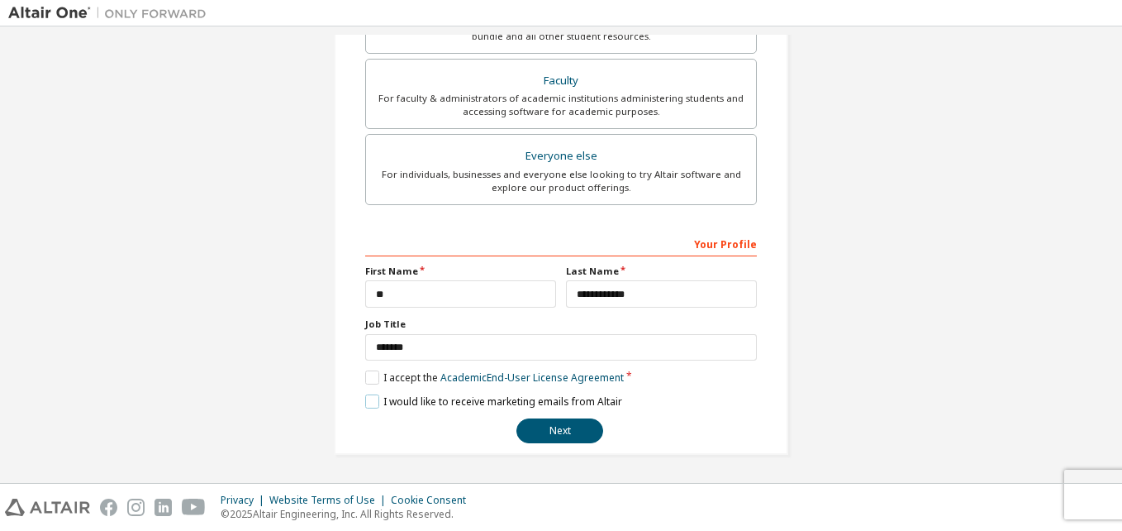
click at [365, 400] on label "I would like to receive marketing emails from Altair" at bounding box center [493, 401] width 257 height 14
click at [556, 431] on button "Next" at bounding box center [559, 430] width 87 height 25
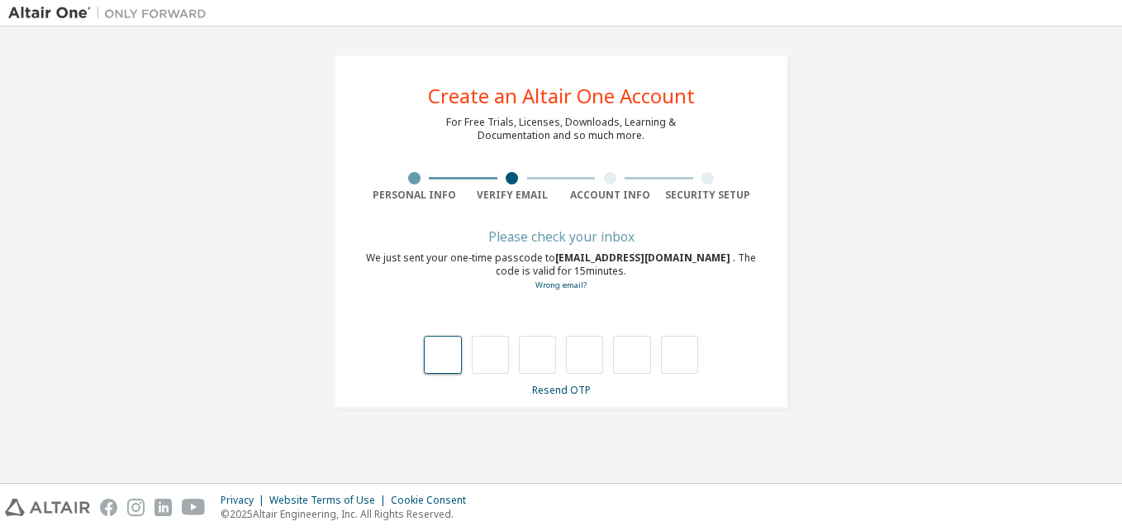
click at [434, 359] on input "text" at bounding box center [442, 355] width 37 height 38
click at [470, 428] on div "**********" at bounding box center [561, 255] width 1106 height 440
click at [427, 344] on input "text" at bounding box center [442, 355] width 37 height 38
type input "*"
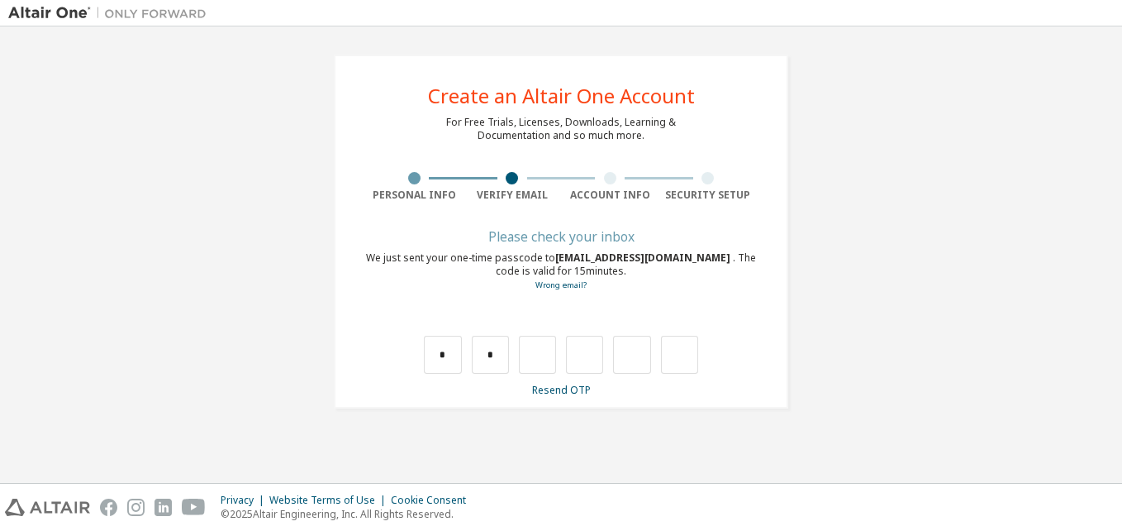
click at [510, 347] on div "* *" at bounding box center [561, 355] width 274 height 38
click at [500, 355] on input "*" at bounding box center [490, 355] width 37 height 38
type input "*"
click at [497, 359] on input "*" at bounding box center [490, 355] width 37 height 38
type input "*"
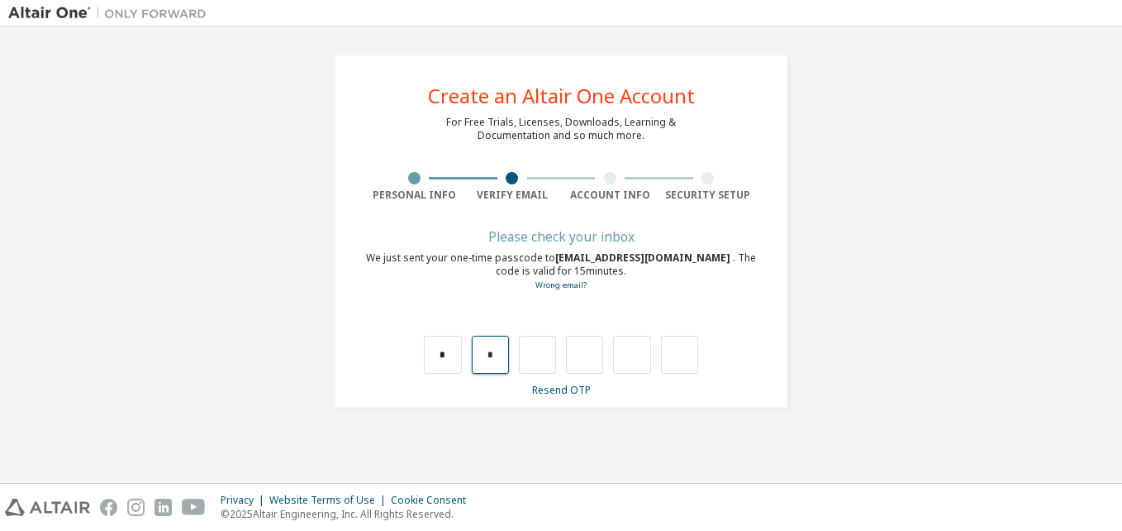
click at [497, 349] on input "*" at bounding box center [490, 355] width 37 height 38
drag, startPoint x: 497, startPoint y: 357, endPoint x: 498, endPoint y: 373, distance: 15.7
click at [499, 369] on input "text" at bounding box center [490, 355] width 37 height 38
type input "*"
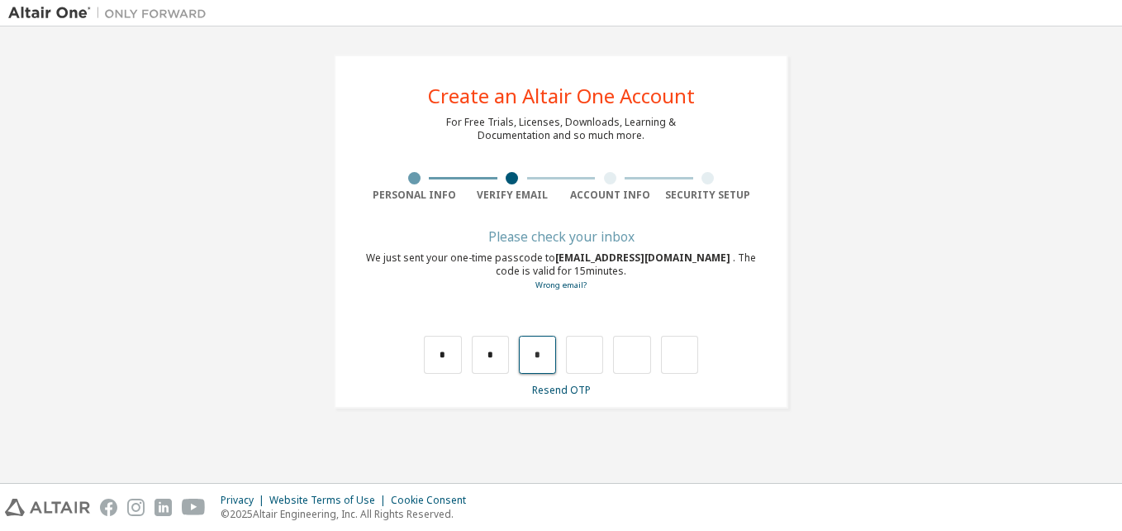
click at [532, 353] on input "*" at bounding box center [537, 355] width 37 height 38
click at [551, 356] on input "*" at bounding box center [537, 355] width 37 height 38
type input "*"
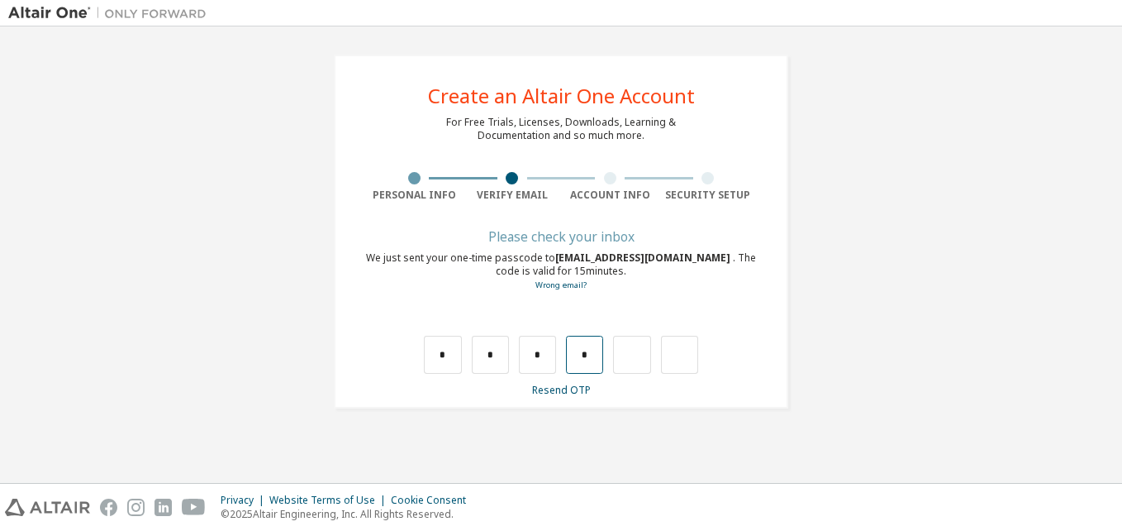
drag, startPoint x: 604, startPoint y: 355, endPoint x: 592, endPoint y: 355, distance: 12.4
click at [602, 355] on div "* * * *" at bounding box center [561, 355] width 274 height 38
click at [587, 355] on input "*" at bounding box center [584, 355] width 37 height 38
type input "*"
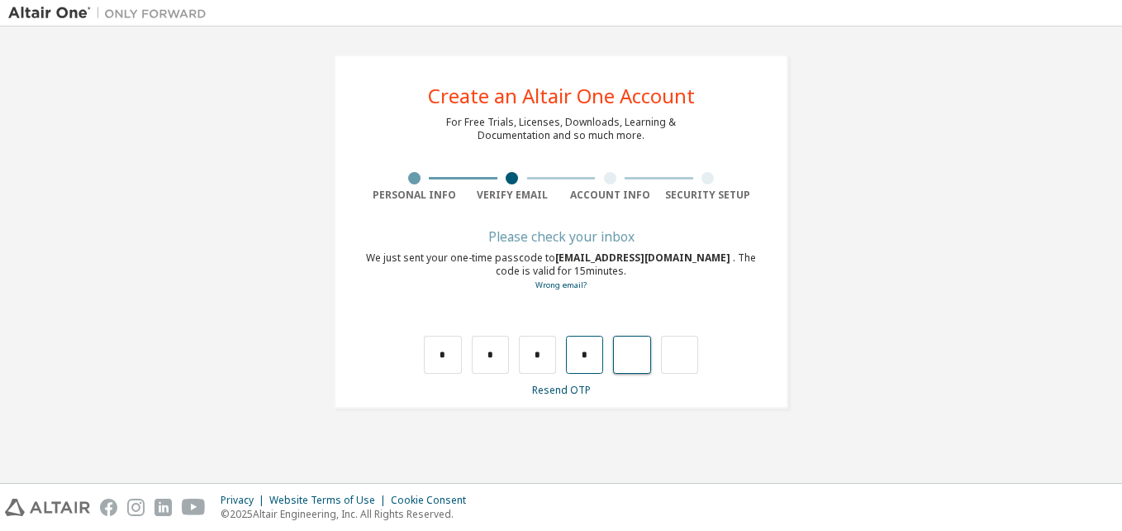
type input "*"
click at [643, 356] on input "*" at bounding box center [631, 355] width 37 height 38
type input "*"
click at [583, 353] on input "*" at bounding box center [584, 355] width 37 height 38
type input "*"
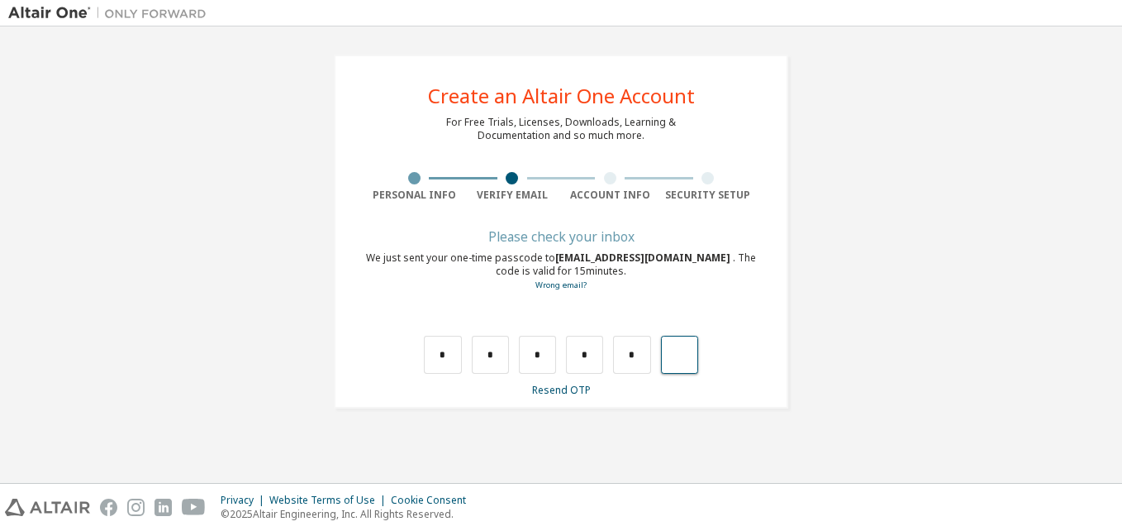
type input "*"
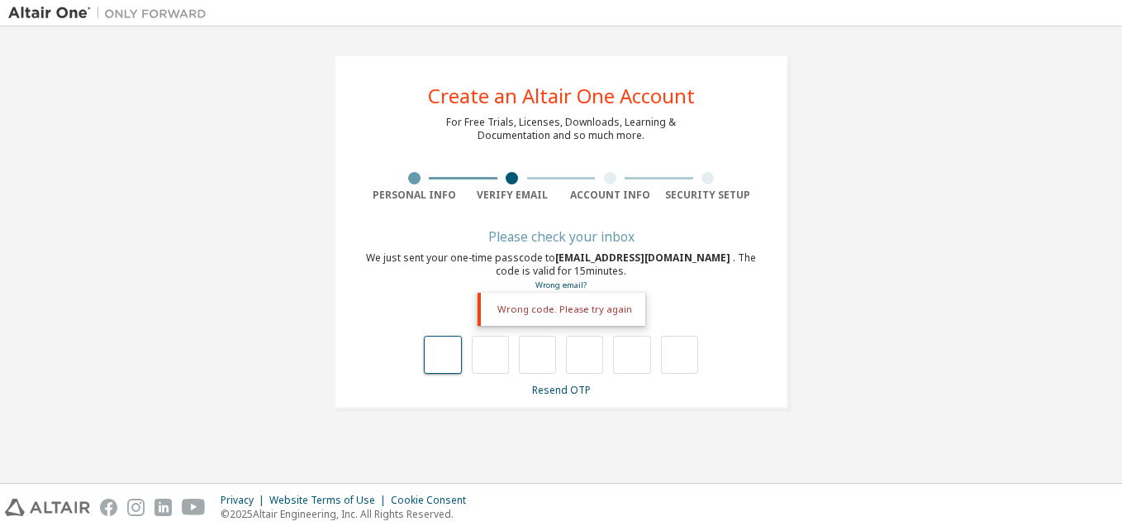
click at [440, 369] on input "text" at bounding box center [442, 355] width 37 height 38
click at [440, 364] on input "text" at bounding box center [442, 355] width 37 height 38
type input "*"
click at [497, 354] on input "*" at bounding box center [490, 355] width 37 height 38
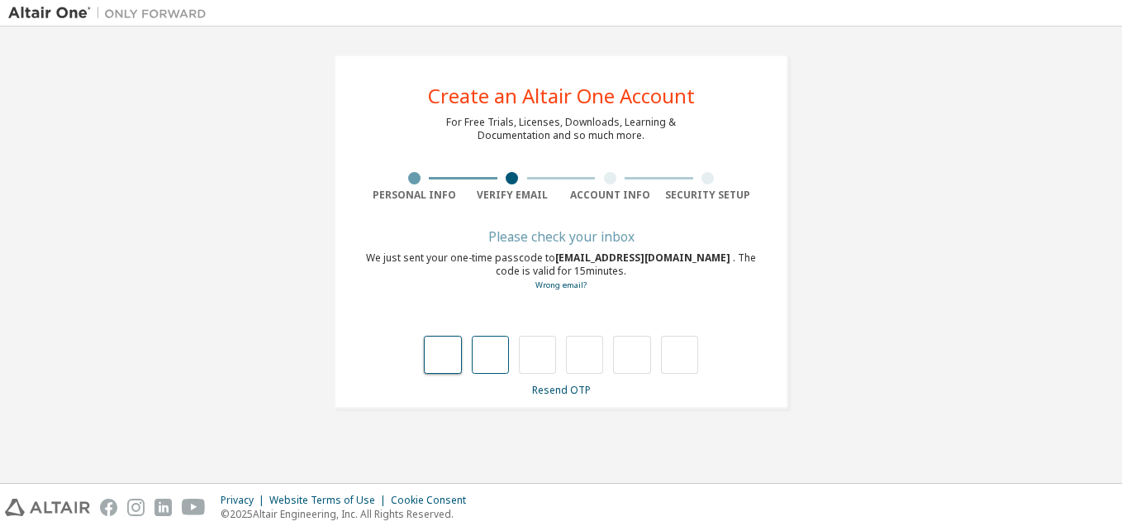
type input "*"
click at [476, 353] on input "*" at bounding box center [490, 355] width 37 height 38
click at [495, 363] on input "*" at bounding box center [490, 355] width 37 height 38
click at [489, 356] on input "text" at bounding box center [490, 355] width 37 height 38
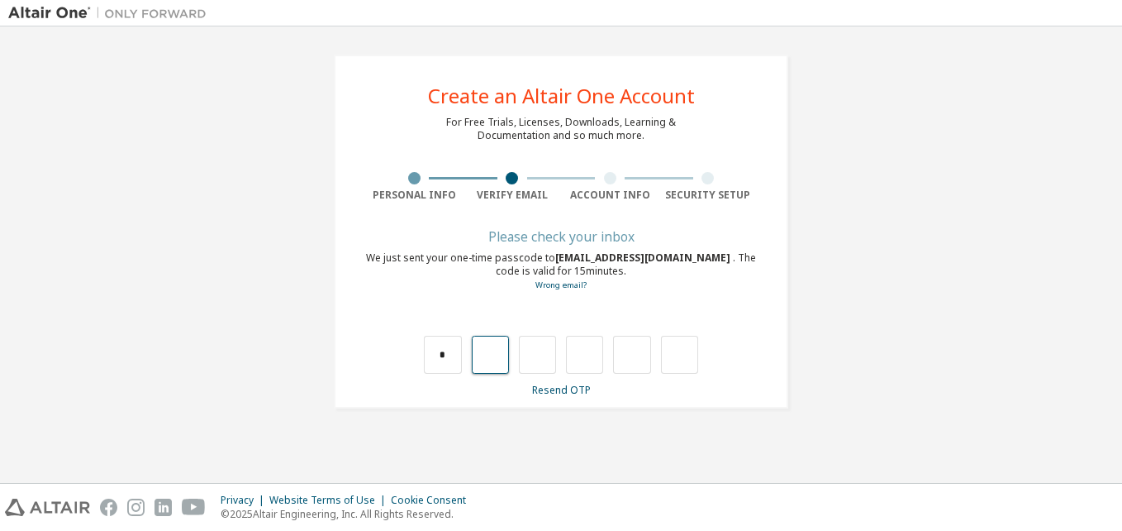
type input "*"
click at [541, 347] on input "*" at bounding box center [537, 355] width 37 height 38
type input "*"
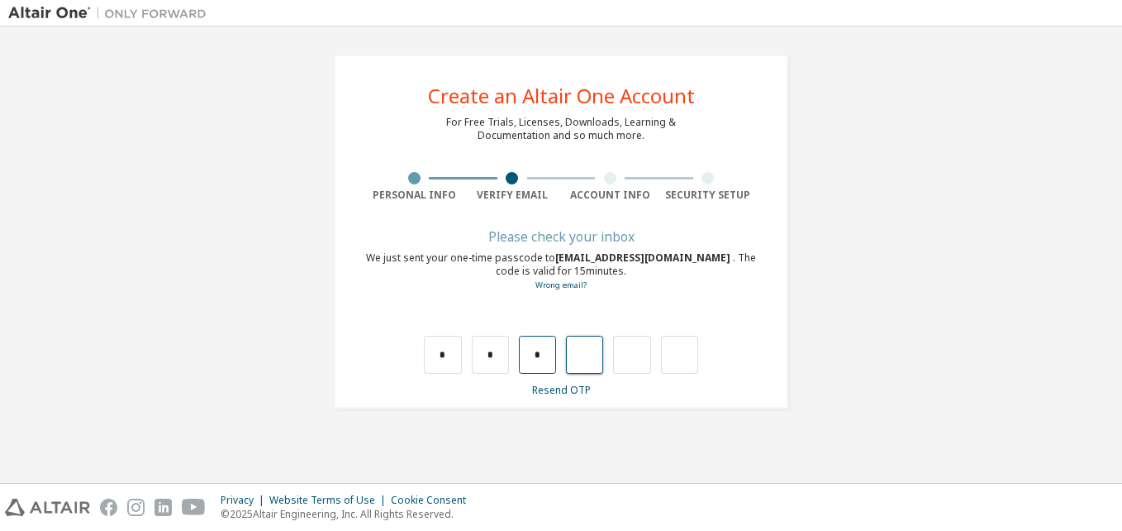
type input "*"
click at [585, 355] on input "*" at bounding box center [584, 355] width 37 height 38
click at [629, 357] on input "text" at bounding box center [631, 355] width 37 height 38
click at [579, 359] on input "*" at bounding box center [584, 355] width 37 height 38
type input "*"
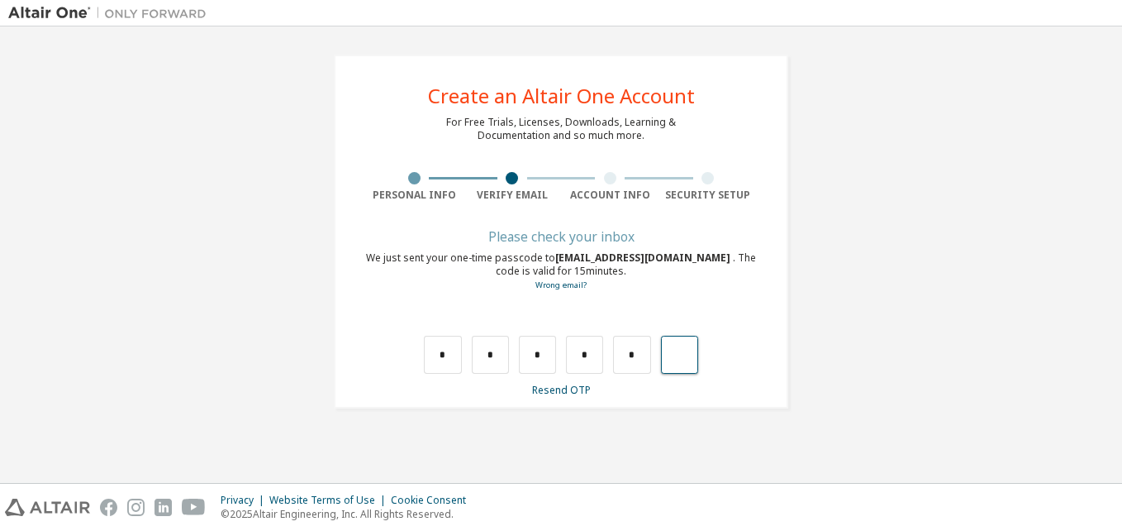
type input "*"
click at [619, 293] on div "Wrong code. Please try again" at bounding box center [562, 309] width 168 height 33
click at [616, 295] on div "Wrong code. Please try again" at bounding box center [562, 309] width 168 height 33
click at [613, 302] on div "Wrong code. Please try again" at bounding box center [562, 309] width 168 height 33
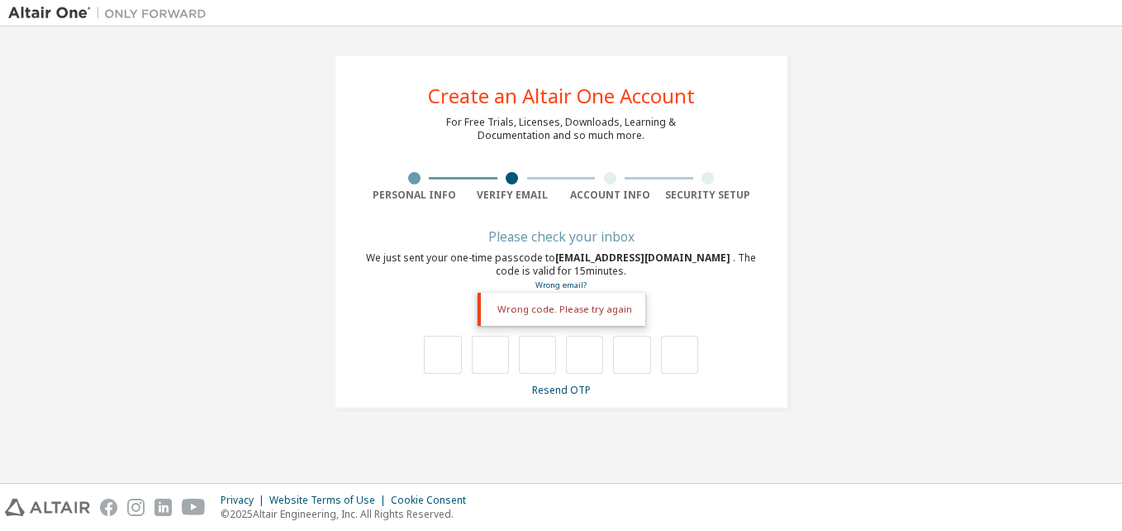
click at [607, 310] on div "Wrong code. Please try again" at bounding box center [562, 309] width 168 height 33
click at [607, 311] on div "Wrong code. Please try again" at bounding box center [562, 309] width 168 height 33
click at [604, 317] on div "Wrong code. Please try again" at bounding box center [562, 309] width 168 height 33
drag, startPoint x: 589, startPoint y: 321, endPoint x: 590, endPoint y: 312, distance: 10.0
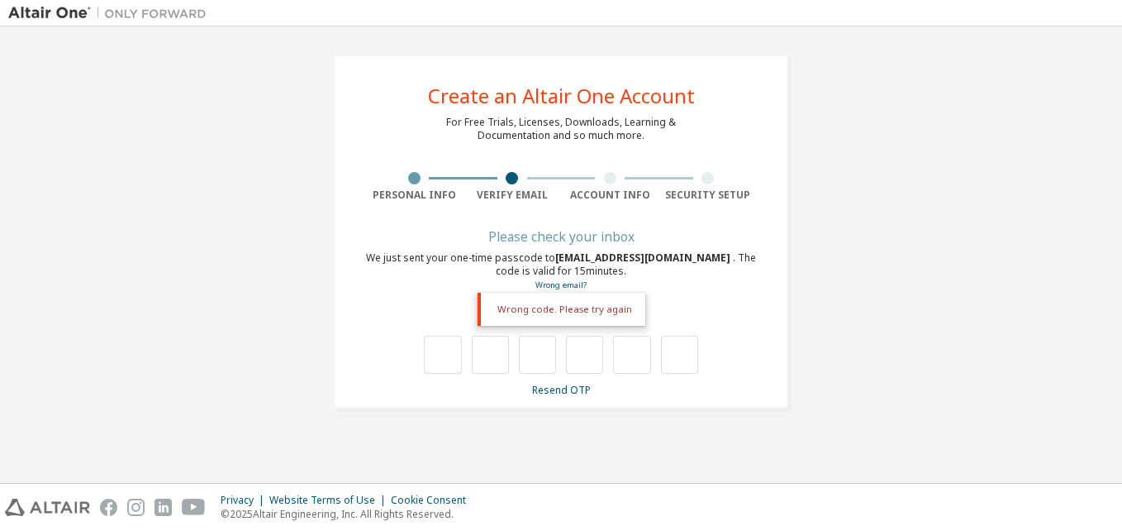
click at [590, 321] on div "Wrong code. Please try again" at bounding box center [562, 309] width 168 height 33
click at [591, 312] on div "Wrong code. Please try again" at bounding box center [562, 309] width 168 height 33
drag, startPoint x: 834, startPoint y: 321, endPoint x: 817, endPoint y: 351, distance: 34.8
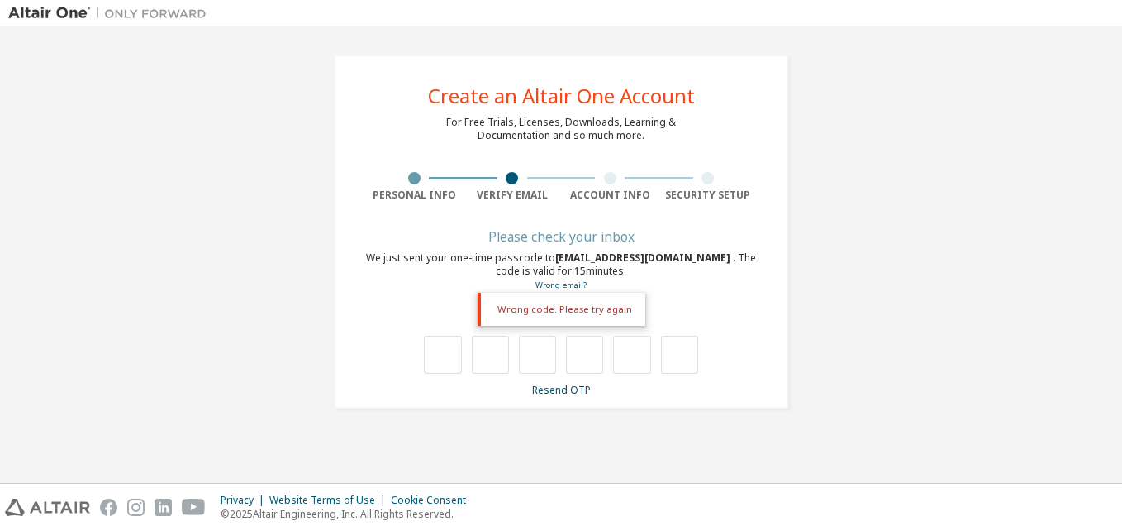
click at [835, 322] on div "**********" at bounding box center [561, 231] width 1106 height 393
click at [554, 383] on link "Resend OTP" at bounding box center [561, 390] width 59 height 14
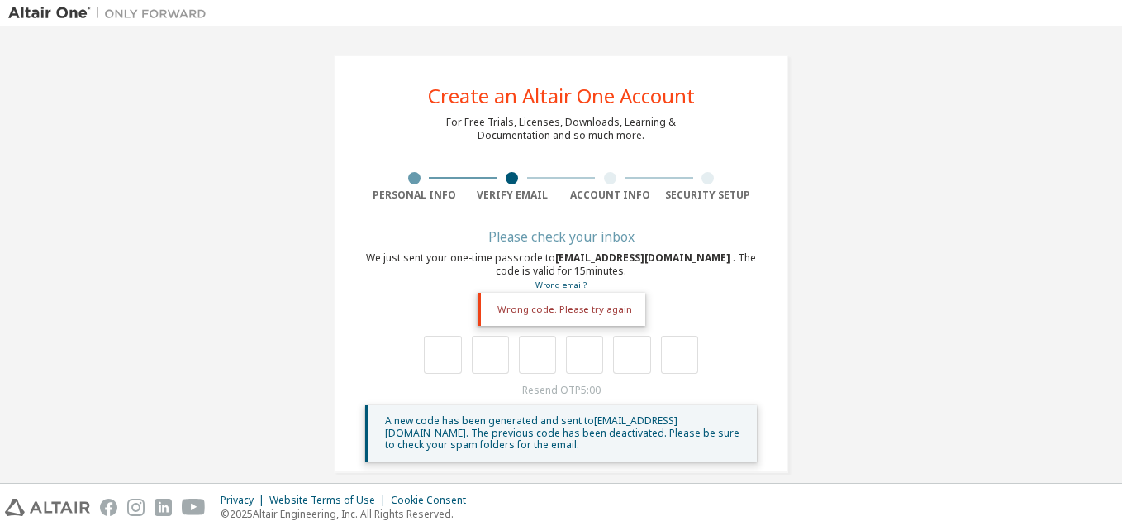
click at [564, 392] on div "Resend OTP 5:00 A new code has been generated and sent to dint1953@ut.edu.vn . …" at bounding box center [561, 422] width 392 height 78
drag, startPoint x: 443, startPoint y: 344, endPoint x: 463, endPoint y: 374, distance: 36.4
click at [445, 346] on input "text" at bounding box center [442, 355] width 37 height 38
type input "*"
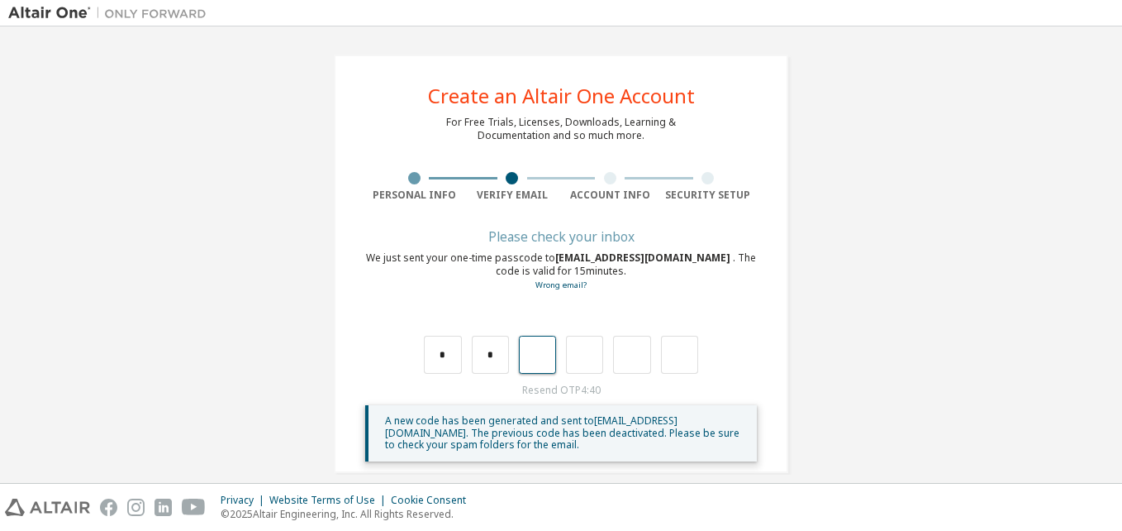
type input "*"
click at [589, 358] on input "*" at bounding box center [584, 355] width 37 height 38
type input "*"
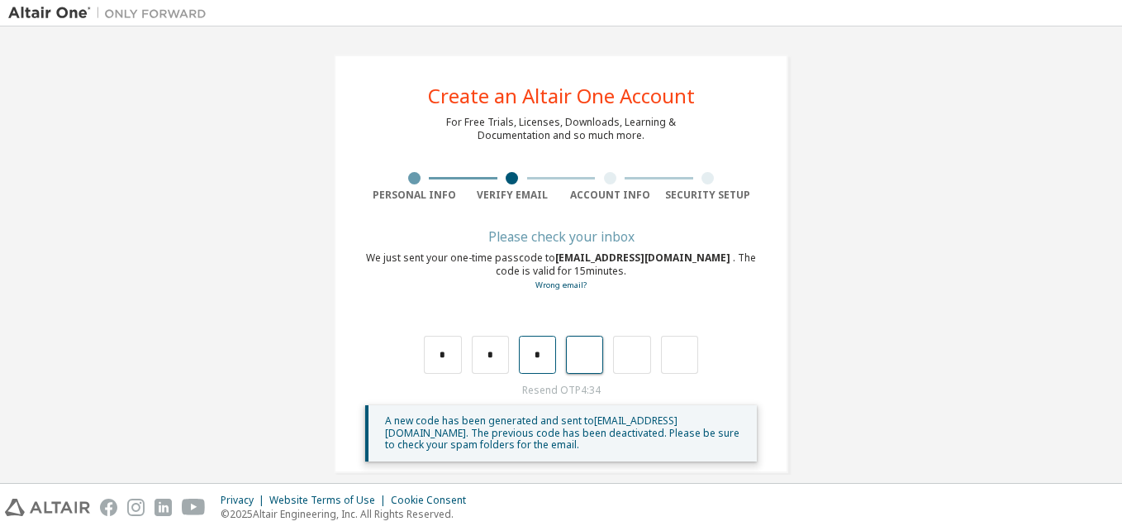
type input "*"
click at [593, 348] on input "*" at bounding box center [584, 355] width 37 height 38
type input "*"
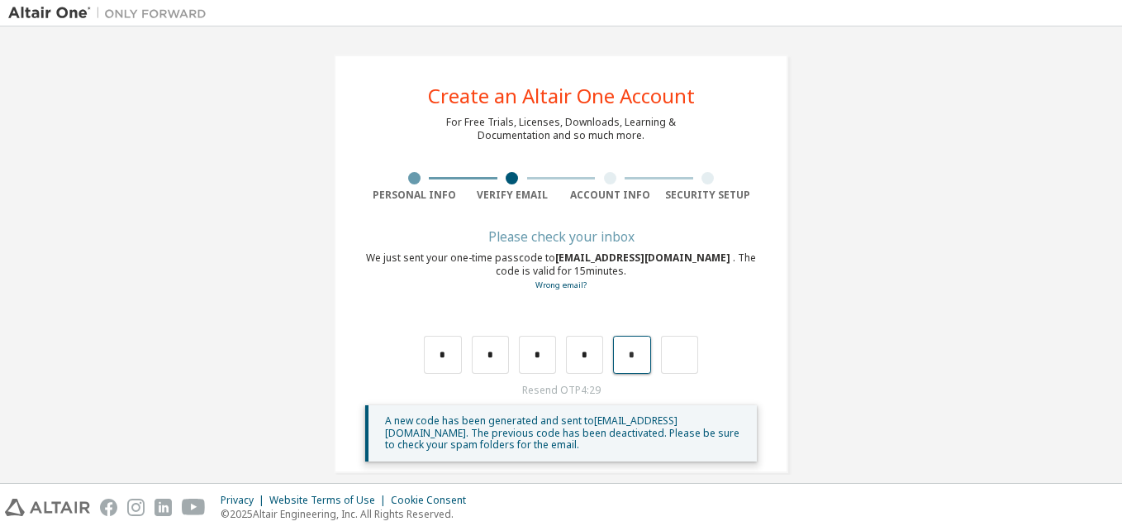
click at [629, 351] on input "*" at bounding box center [631, 355] width 37 height 38
type input "*"
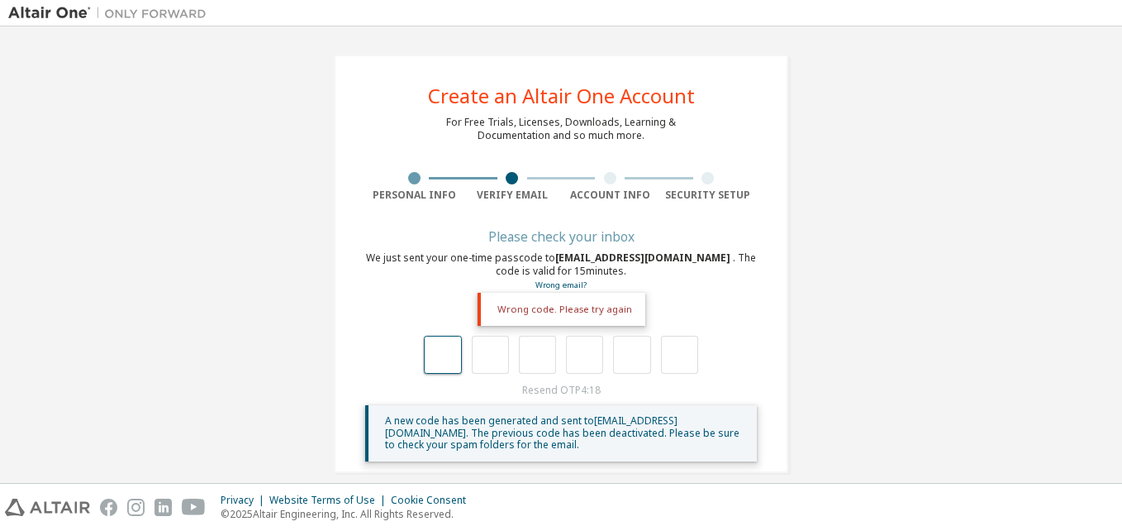
click at [437, 345] on input "text" at bounding box center [442, 355] width 37 height 38
type input "*"
click at [489, 348] on input "*" at bounding box center [490, 355] width 37 height 38
type input "*"
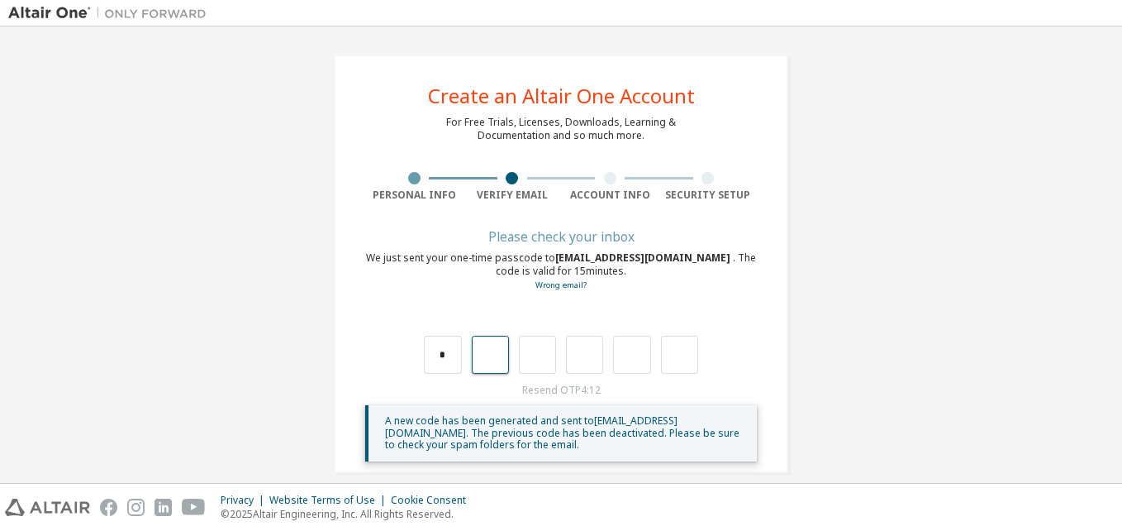
type input "*"
click at [478, 352] on input "*" at bounding box center [490, 355] width 37 height 38
type input "*"
click at [538, 346] on input "*" at bounding box center [537, 355] width 37 height 38
drag, startPoint x: 535, startPoint y: 353, endPoint x: 531, endPoint y: 373, distance: 20.4
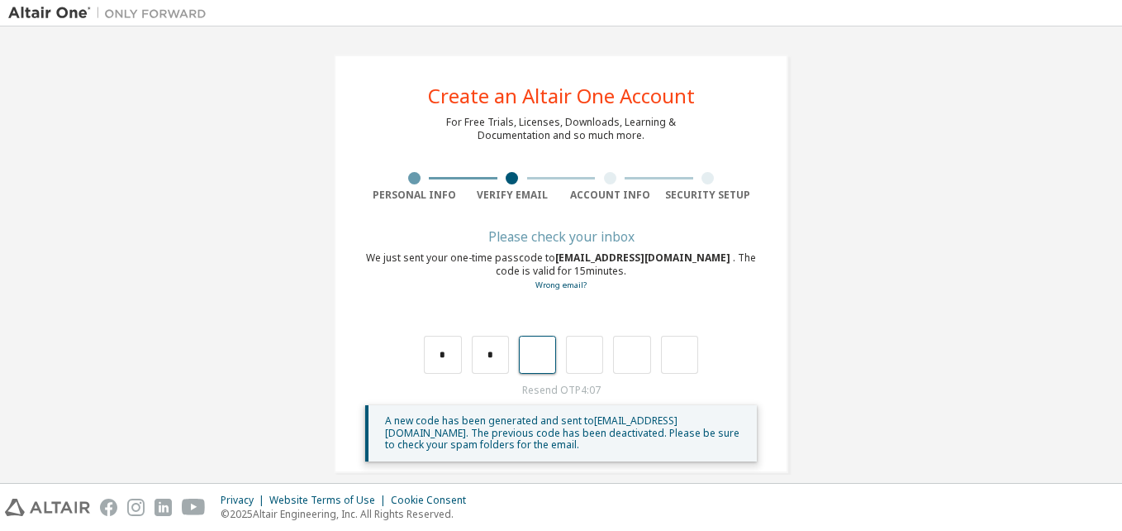
click at [531, 373] on input "text" at bounding box center [537, 355] width 37 height 38
type input "*"
click at [581, 354] on input "*" at bounding box center [584, 355] width 37 height 38
type input "*"
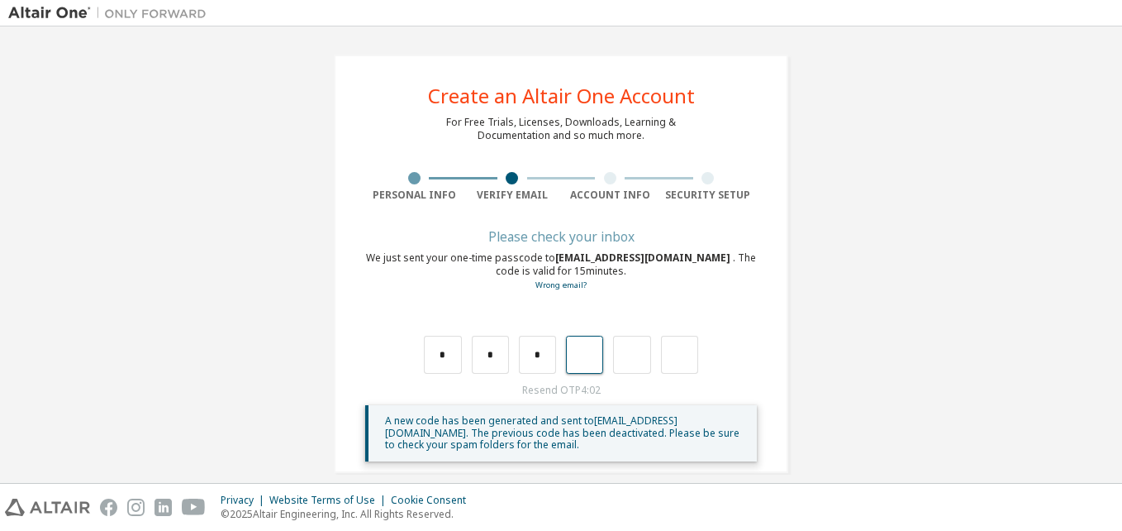
type input "*"
click at [636, 355] on input "*" at bounding box center [631, 355] width 37 height 38
click at [574, 359] on input "*" at bounding box center [584, 355] width 37 height 38
type input "*"
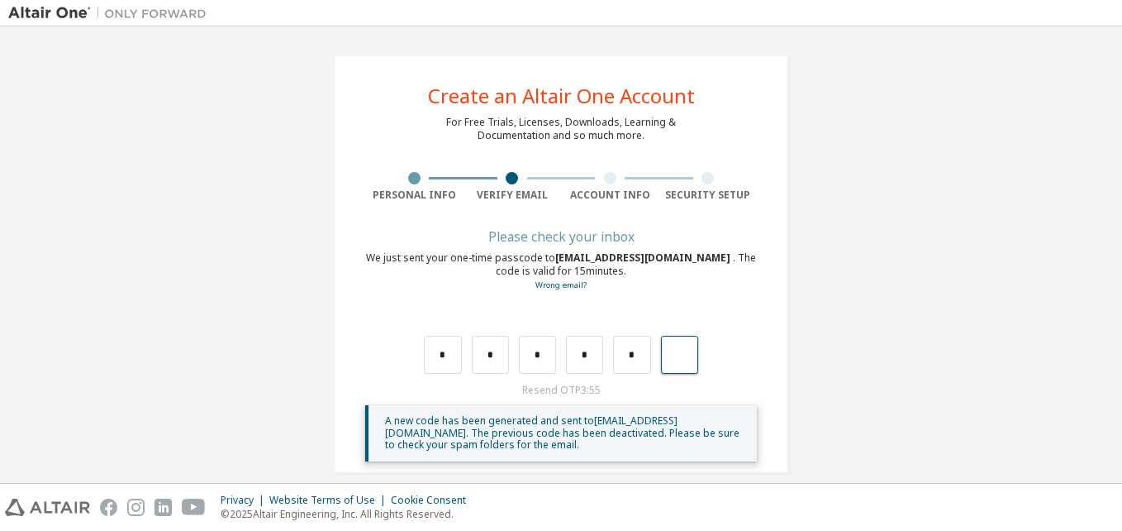
type input "*"
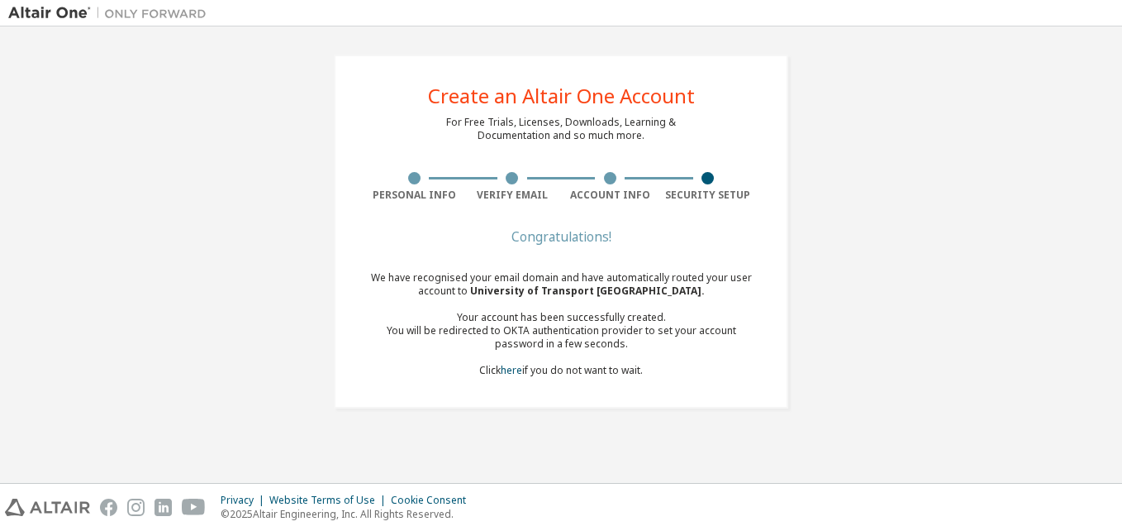
drag, startPoint x: 689, startPoint y: 138, endPoint x: 698, endPoint y: 146, distance: 12.3
click at [693, 139] on div "Create an Altair One Account For Free Trials, Licenses, Downloads, Learning & D…" at bounding box center [561, 232] width 455 height 354
click at [702, 190] on div "Security Setup" at bounding box center [708, 187] width 98 height 30
drag, startPoint x: 702, startPoint y: 190, endPoint x: 721, endPoint y: 262, distance: 74.6
click at [729, 249] on div "Congratulations! We have recognised your email domain and have automatically ro…" at bounding box center [561, 313] width 392 height 165
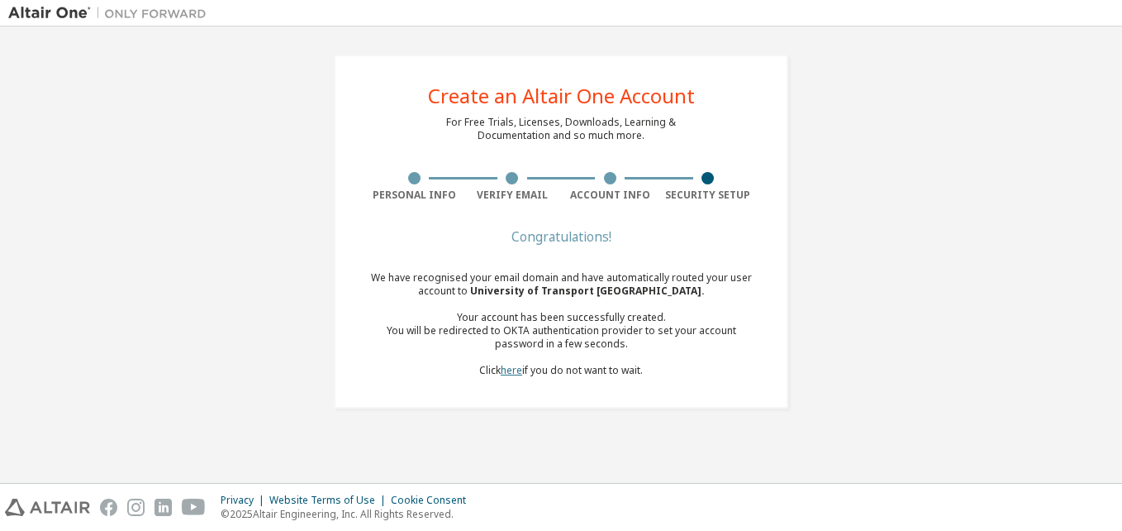
click at [512, 367] on link "here" at bounding box center [511, 370] width 21 height 14
